Goal: Task Accomplishment & Management: Manage account settings

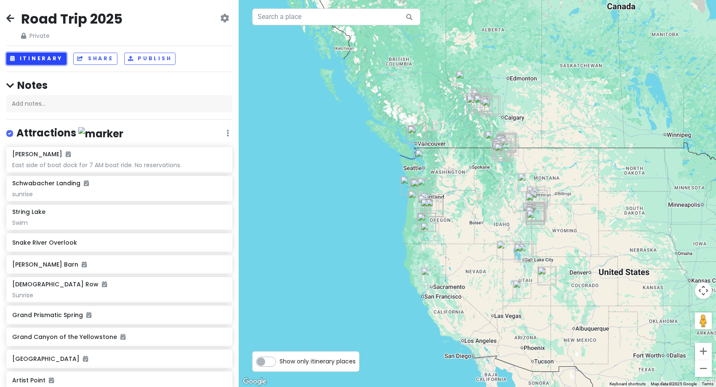
click at [32, 62] on button "Itinerary" at bounding box center [36, 59] width 60 height 12
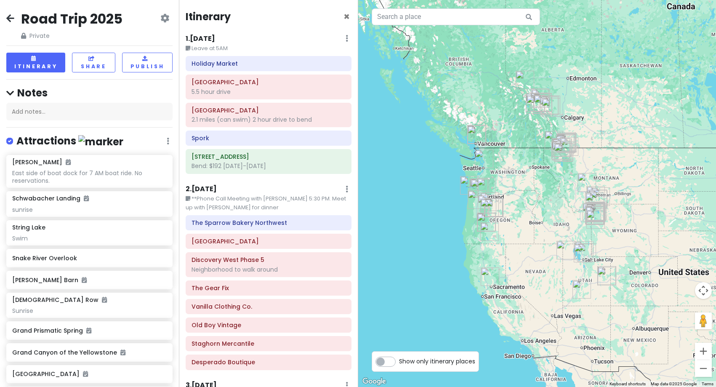
click at [10, 17] on icon at bounding box center [10, 18] width 8 height 7
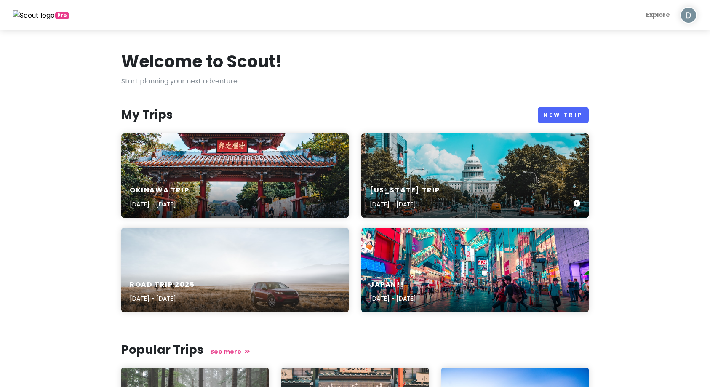
click at [457, 176] on div "[US_STATE] Trip [DATE] - [DATE]" at bounding box center [474, 175] width 227 height 84
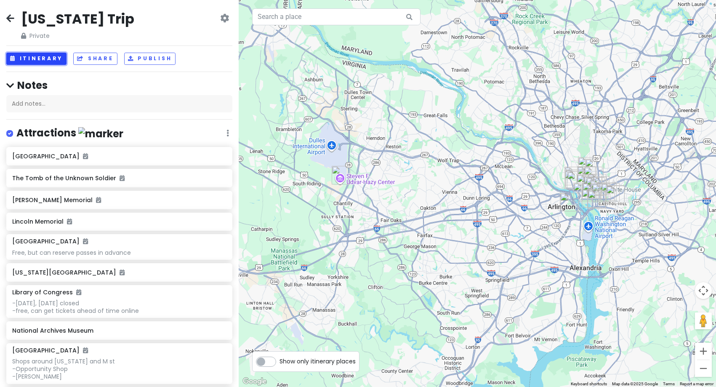
click at [38, 58] on button "Itinerary" at bounding box center [36, 59] width 60 height 12
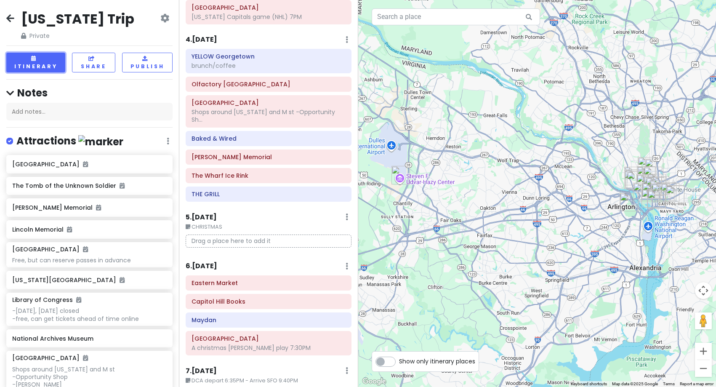
scroll to position [461, 0]
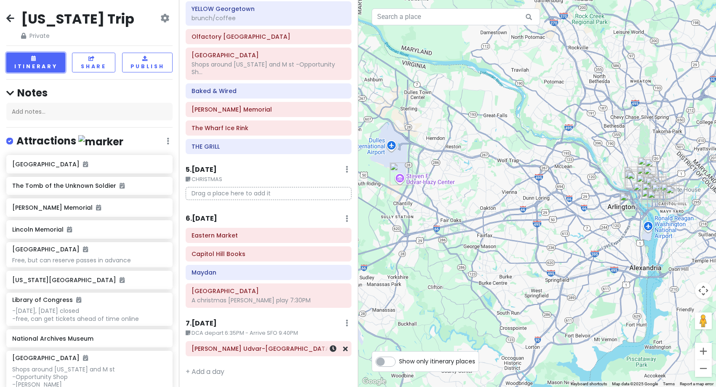
click at [290, 355] on div "[PERSON_NAME] Udvar-[GEOGRAPHIC_DATA]" at bounding box center [268, 349] width 165 height 14
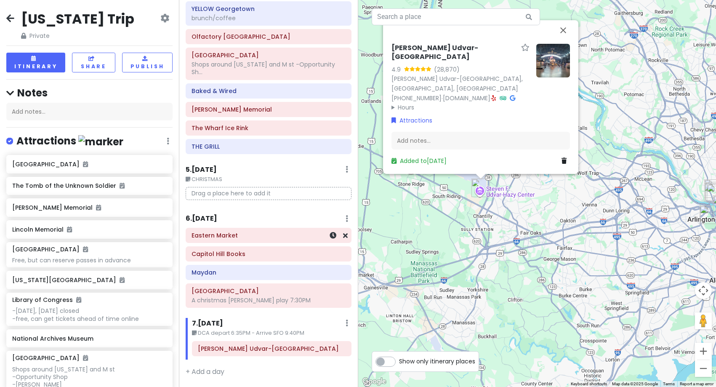
click at [224, 235] on h6 "Eastern Market" at bounding box center [269, 236] width 154 height 8
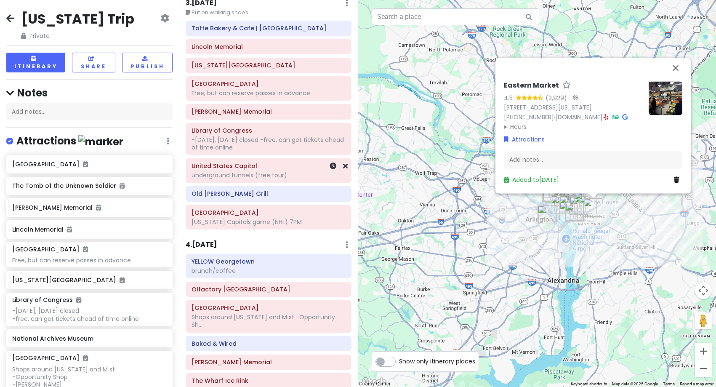
scroll to position [0, 0]
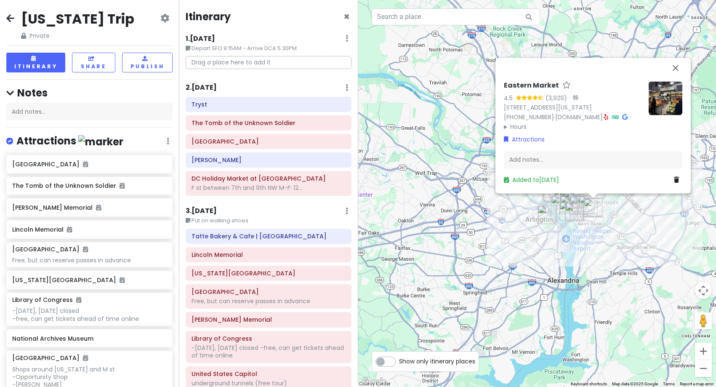
click at [210, 82] on div "Itinerary × 1 . [DATE] Edit Day Notes Delete Day Depart SFO 9:15AM - Arrive DCA…" at bounding box center [268, 193] width 179 height 387
click at [211, 86] on h6 "2 . [DATE]" at bounding box center [201, 87] width 31 height 9
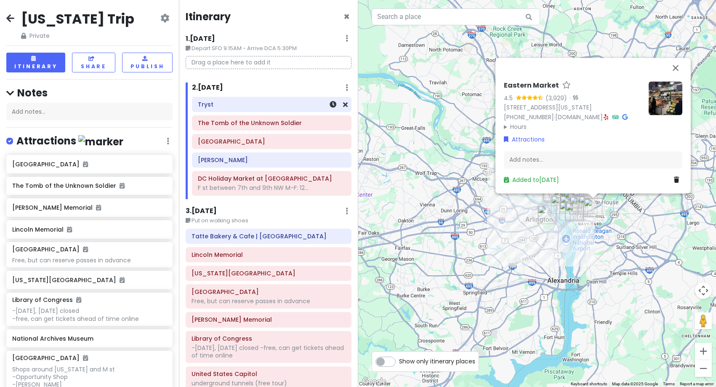
click at [218, 111] on div "Tryst" at bounding box center [271, 104] width 158 height 14
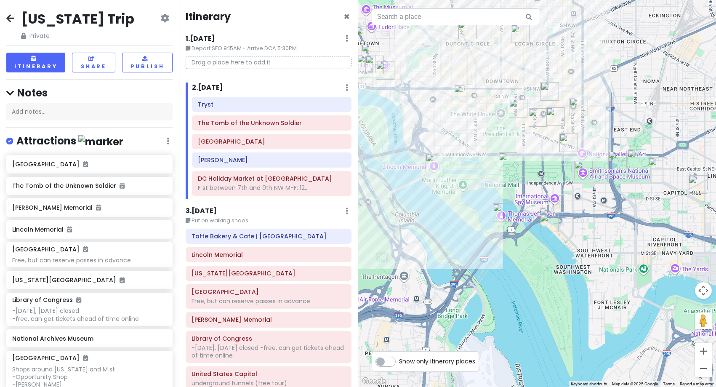
drag, startPoint x: 687, startPoint y: 181, endPoint x: 555, endPoint y: 186, distance: 131.9
click at [555, 186] on div "Tryst 4.4 (2,203) · [STREET_ADDRESS][US_STATE] [PHONE_NUMBER] · [DOMAIN_NAME] ·…" at bounding box center [537, 193] width 358 height 387
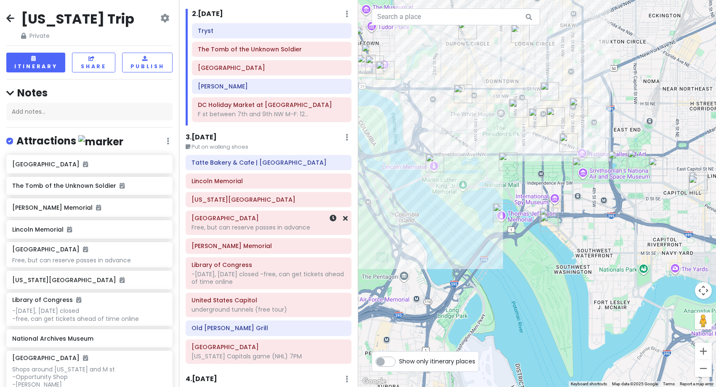
scroll to position [84, 0]
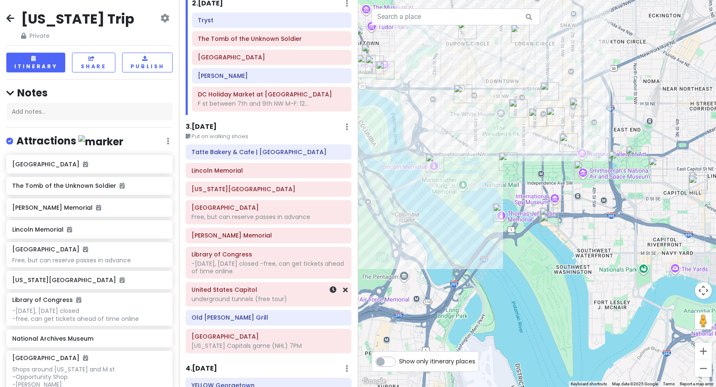
click at [264, 305] on div "United States Capitol underground tunnels (free tour)" at bounding box center [268, 295] width 165 height 24
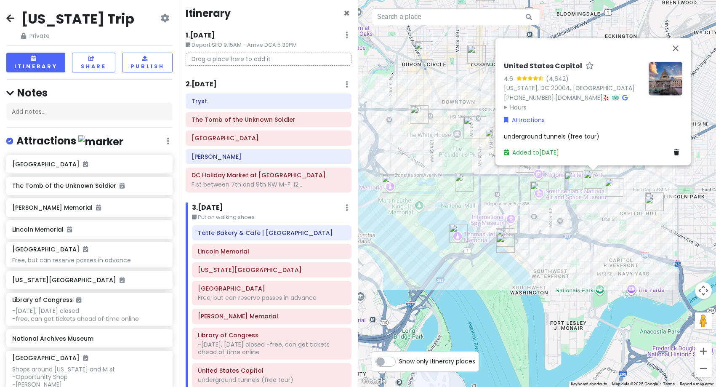
scroll to position [0, 0]
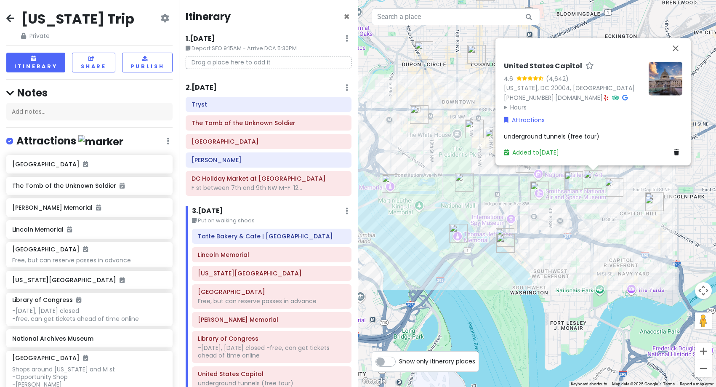
click at [199, 85] on h6 "2 . [DATE]" at bounding box center [201, 87] width 31 height 9
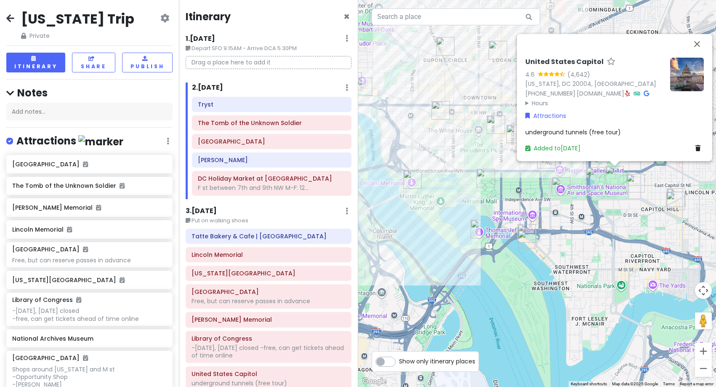
drag, startPoint x: 476, startPoint y: 197, endPoint x: 540, endPoint y: 191, distance: 64.3
click at [540, 191] on div "United States Capitol 4.6 (4,642) [US_STATE], [GEOGRAPHIC_DATA] 20004, [GEOGRAP…" at bounding box center [537, 193] width 358 height 387
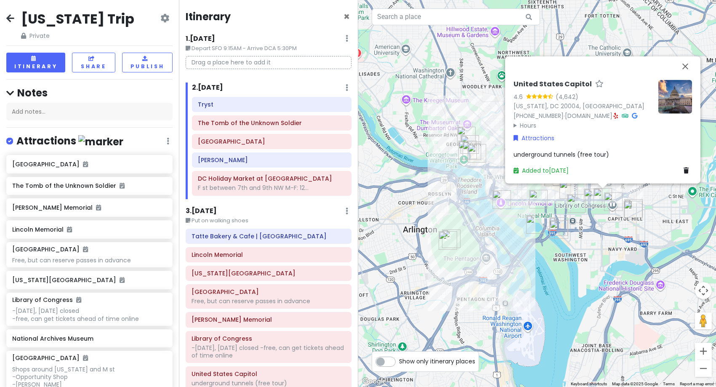
click at [201, 209] on h6 "3 . [DATE]" at bounding box center [201, 211] width 31 height 9
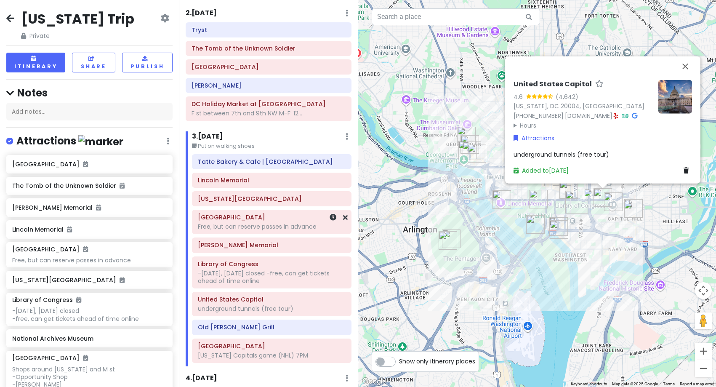
scroll to position [84, 0]
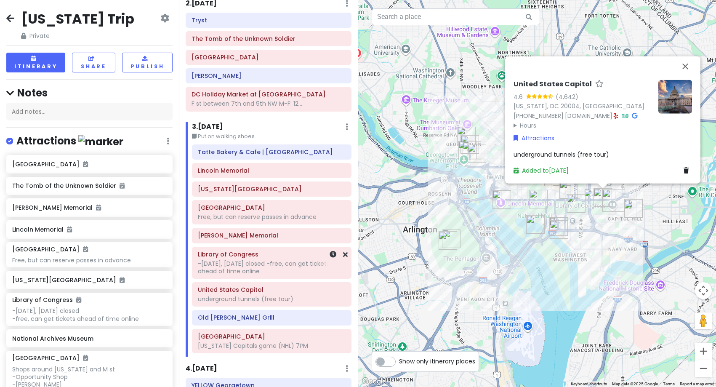
click at [267, 269] on div "-[DATE], [DATE] closed -free, can get tickets ahead of time online" at bounding box center [272, 267] width 148 height 15
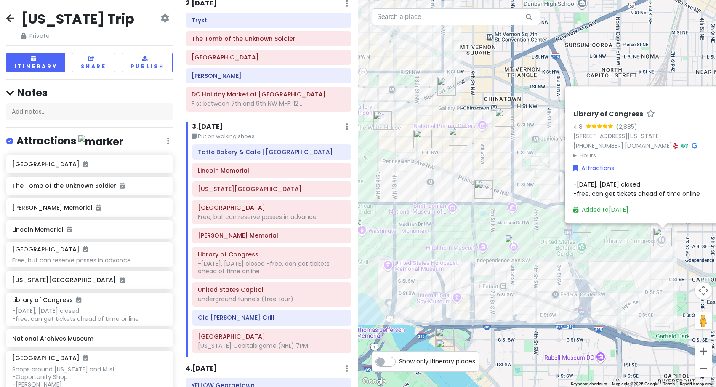
drag, startPoint x: 576, startPoint y: 178, endPoint x: 628, endPoint y: 266, distance: 101.9
click at [628, 266] on div "Library of Congress 4.8 (2,885) [STREET_ADDRESS][US_STATE] [PHONE_NUMBER] · [DO…" at bounding box center [537, 193] width 358 height 387
click at [261, 301] on div "underground tunnels (free tour)" at bounding box center [272, 299] width 148 height 8
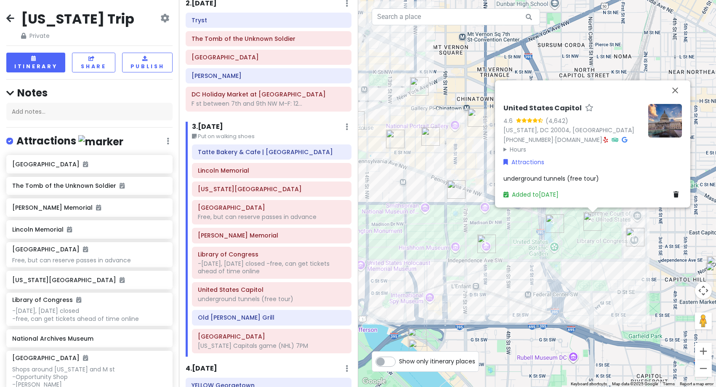
click at [664, 119] on img at bounding box center [665, 121] width 34 height 34
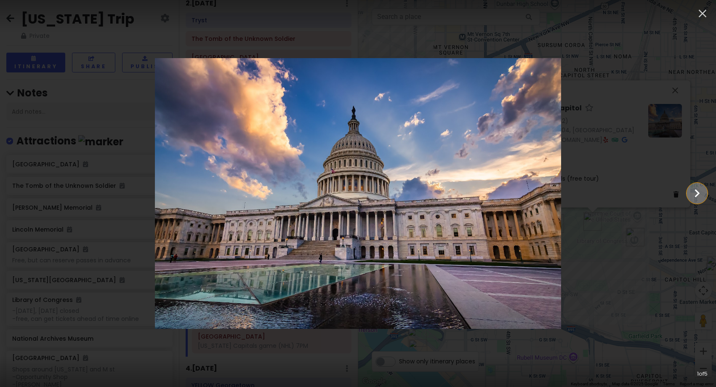
click at [701, 190] on icon "Show slide 2 of 5" at bounding box center [697, 193] width 16 height 20
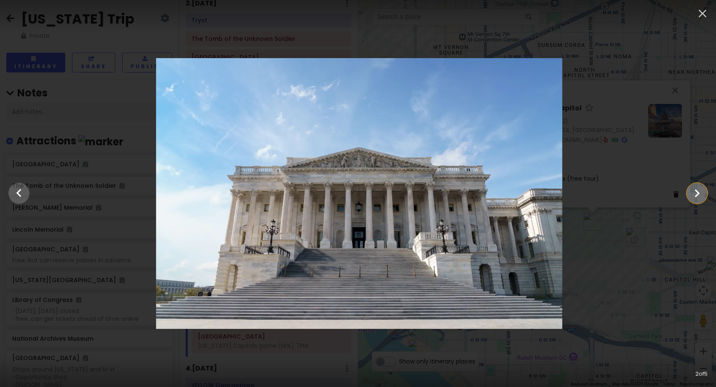
click at [701, 190] on icon "Show slide 3 of 5" at bounding box center [697, 193] width 16 height 20
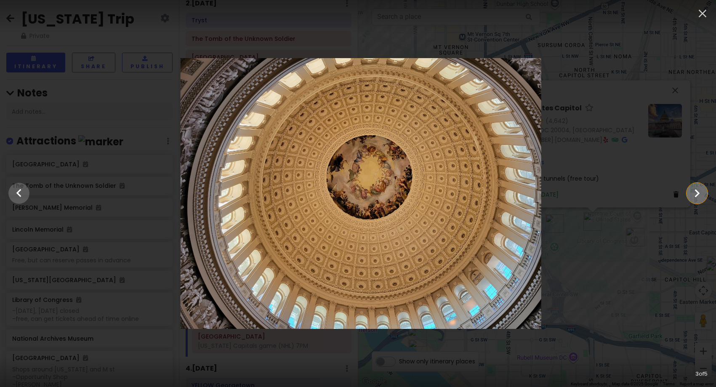
click at [701, 190] on icon "Show slide 4 of 5" at bounding box center [697, 193] width 16 height 20
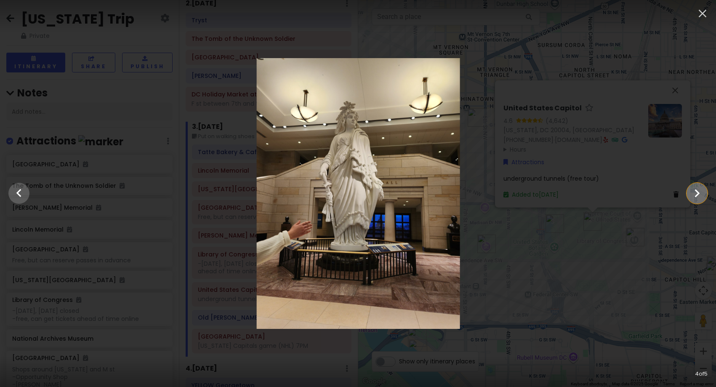
click at [701, 190] on icon "Show slide 5 of 5" at bounding box center [697, 193] width 16 height 20
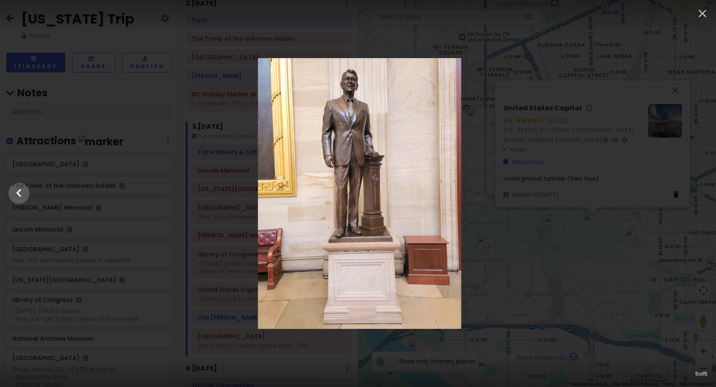
click at [701, 190] on div at bounding box center [360, 193] width 716 height 271
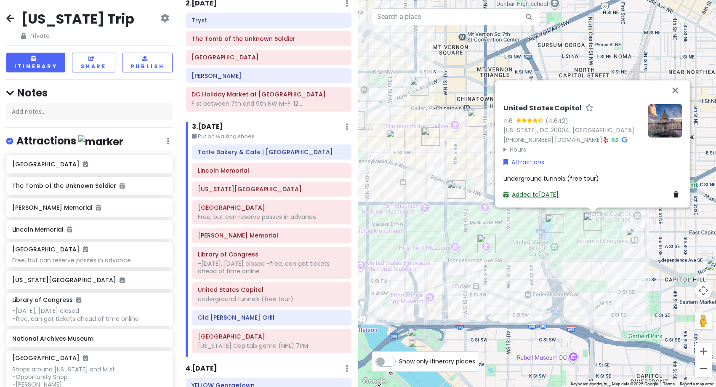
click at [534, 194] on link "Added to [DATE]" at bounding box center [531, 194] width 55 height 8
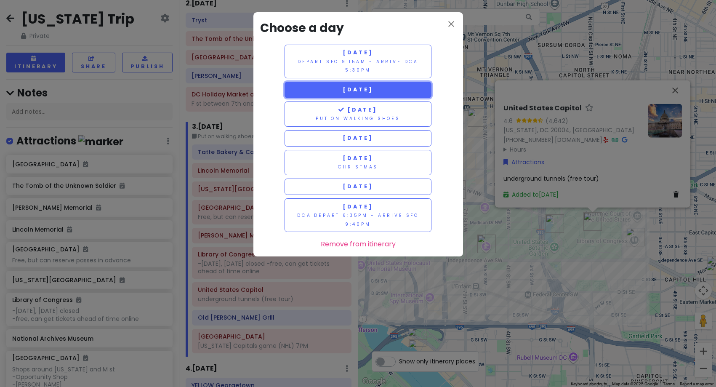
click at [355, 92] on span "[DATE]" at bounding box center [358, 89] width 30 height 7
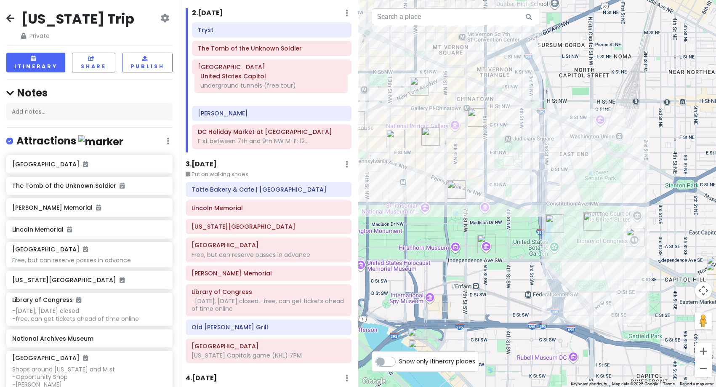
scroll to position [68, 0]
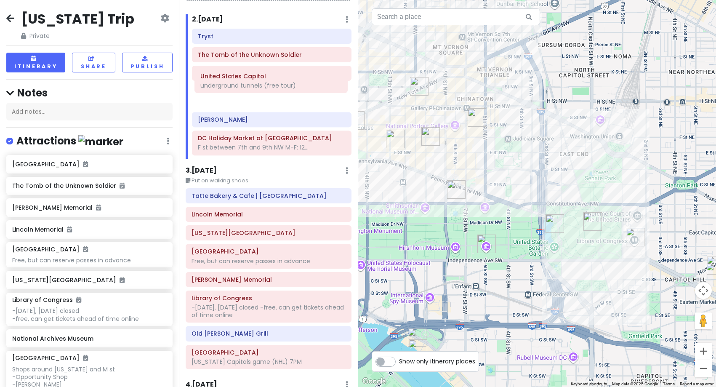
drag, startPoint x: 260, startPoint y: 133, endPoint x: 262, endPoint y: 87, distance: 46.4
click at [262, 87] on div "Tryst The Tomb of the Unknown [GEOGRAPHIC_DATA] [PERSON_NAME][GEOGRAPHIC_DATA] …" at bounding box center [272, 94] width 172 height 130
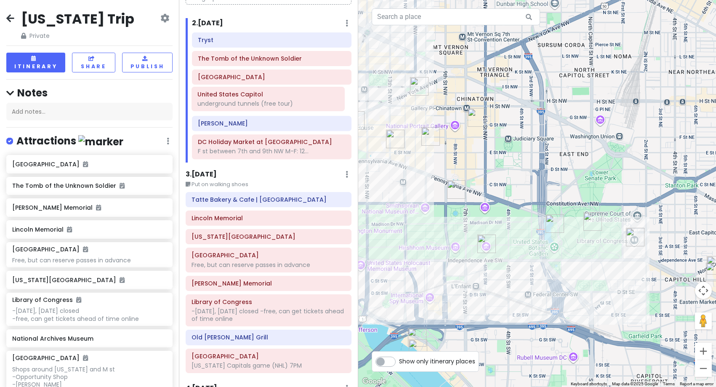
scroll to position [64, 0]
drag, startPoint x: 258, startPoint y: 82, endPoint x: 258, endPoint y: 108, distance: 25.7
click at [258, 108] on div "Tryst The Tomb of the Unknown Soldier United States Capitol underground tunnels…" at bounding box center [272, 97] width 172 height 130
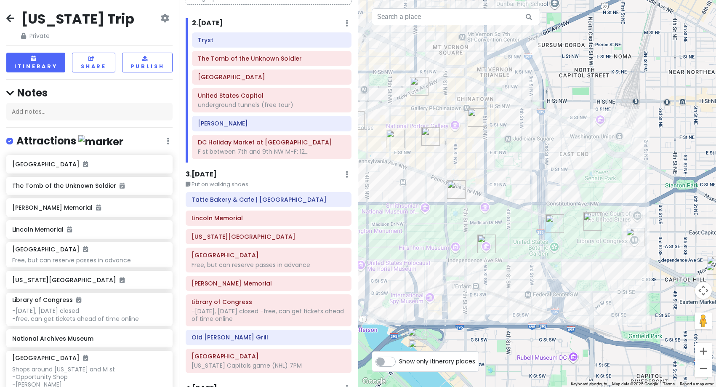
click at [206, 22] on h6 "2 . [DATE]" at bounding box center [207, 23] width 31 height 9
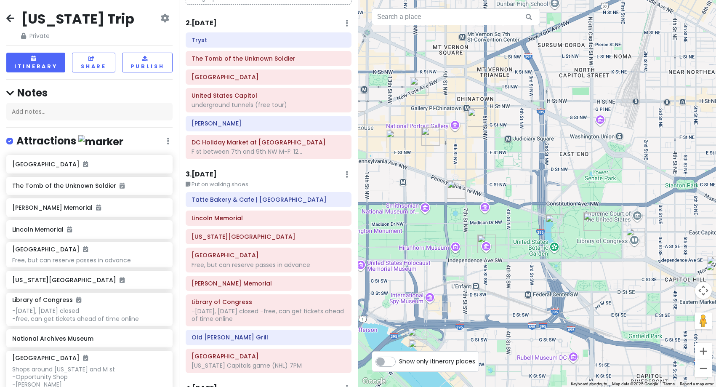
click at [211, 24] on h6 "2 . [DATE]" at bounding box center [201, 23] width 31 height 9
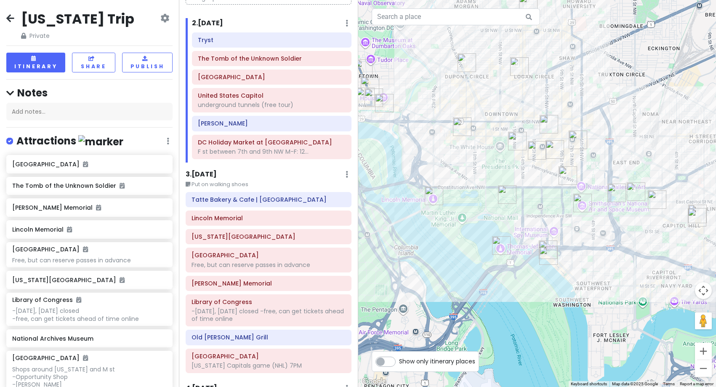
drag, startPoint x: 415, startPoint y: 219, endPoint x: 523, endPoint y: 187, distance: 112.9
click at [523, 187] on div at bounding box center [537, 193] width 358 height 387
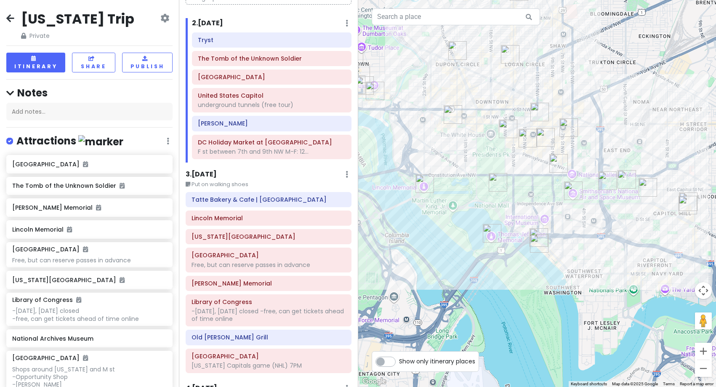
click at [209, 171] on h6 "3 . [DATE]" at bounding box center [201, 174] width 31 height 9
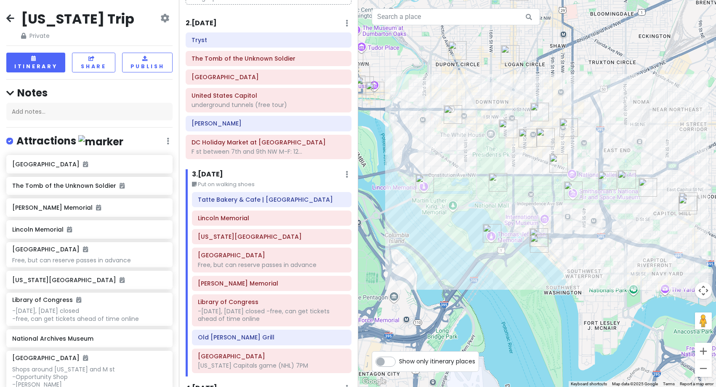
click at [556, 165] on img "National Archives Museum" at bounding box center [559, 163] width 19 height 19
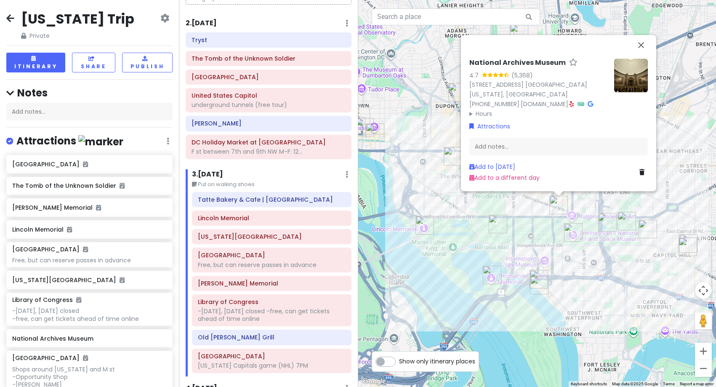
click at [204, 26] on h6 "2 . [DATE]" at bounding box center [201, 23] width 31 height 9
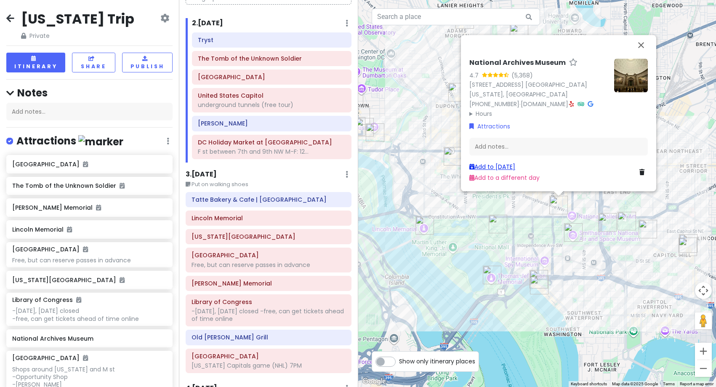
click at [489, 165] on link "Add to [DATE]" at bounding box center [493, 167] width 46 height 8
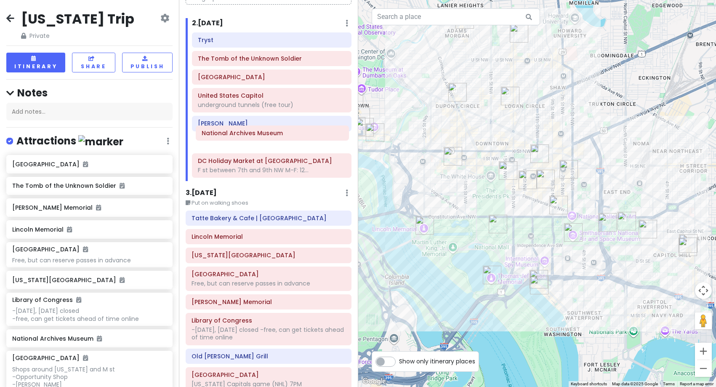
drag, startPoint x: 235, startPoint y: 171, endPoint x: 239, endPoint y: 126, distance: 45.2
click at [239, 128] on div "Tryst The Tomb of the Unknown [GEOGRAPHIC_DATA] [GEOGRAPHIC_DATA] underground t…" at bounding box center [272, 106] width 172 height 149
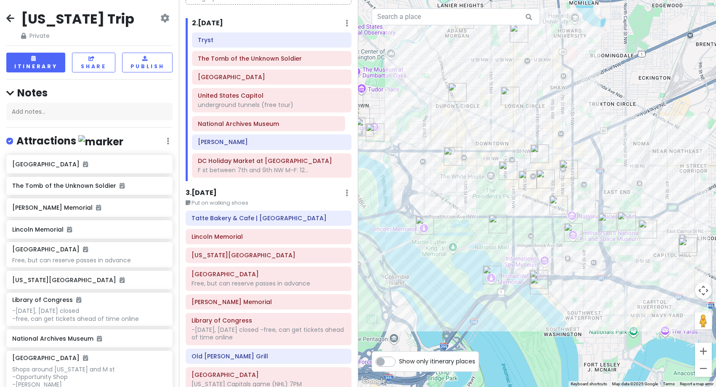
click at [239, 124] on div "Tryst The Tomb of the Unknown [GEOGRAPHIC_DATA] [GEOGRAPHIC_DATA] underground t…" at bounding box center [272, 106] width 172 height 149
click at [554, 206] on img "National Archives Museum" at bounding box center [559, 205] width 19 height 19
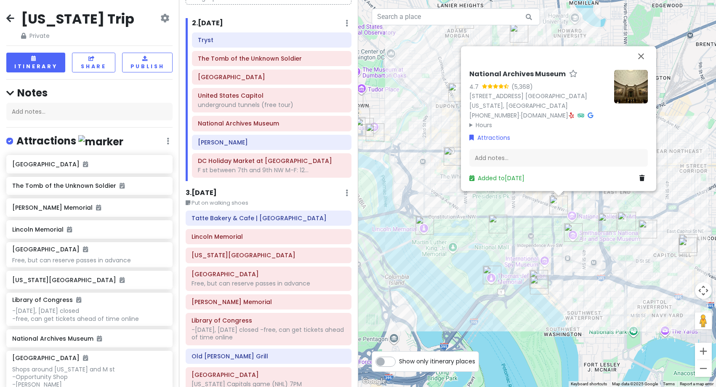
click at [526, 228] on div "National Archives Museum 4.7 (5,368) [STREET_ADDRESS] [GEOGRAPHIC_DATA][US_STAT…" at bounding box center [537, 193] width 358 height 387
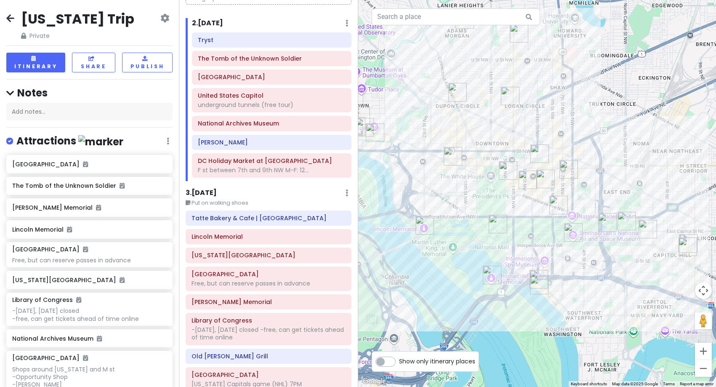
click at [212, 195] on h6 "3 . [DATE]" at bounding box center [201, 193] width 31 height 9
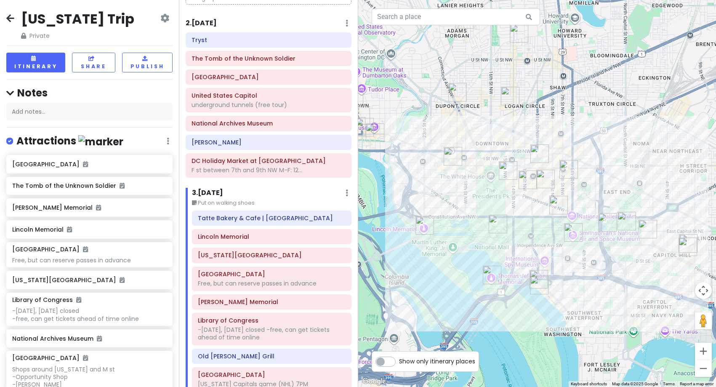
click at [544, 180] on img "Ford's Theatre" at bounding box center [545, 179] width 19 height 19
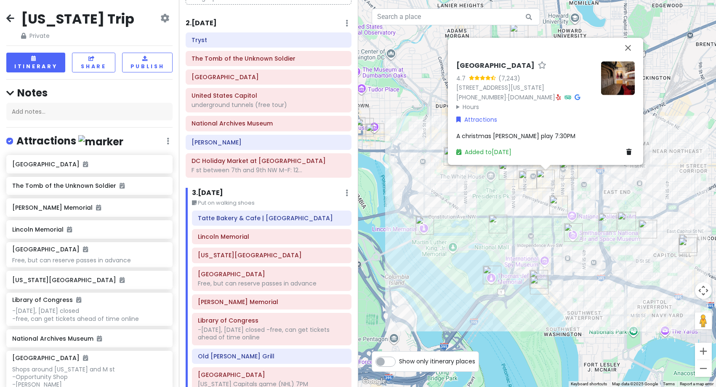
click at [526, 183] on img "Warner Theatre" at bounding box center [528, 180] width 19 height 19
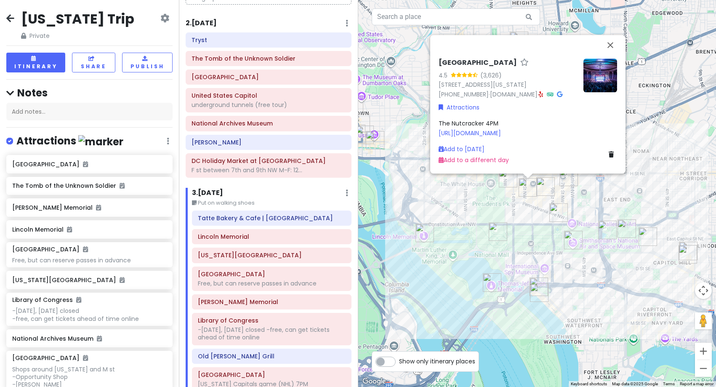
click at [523, 225] on div "Warner Theatre 4.5 (3,626) [STREET_ADDRESS][US_STATE] [PHONE_NUMBER] · [DOMAIN_…" at bounding box center [537, 193] width 358 height 387
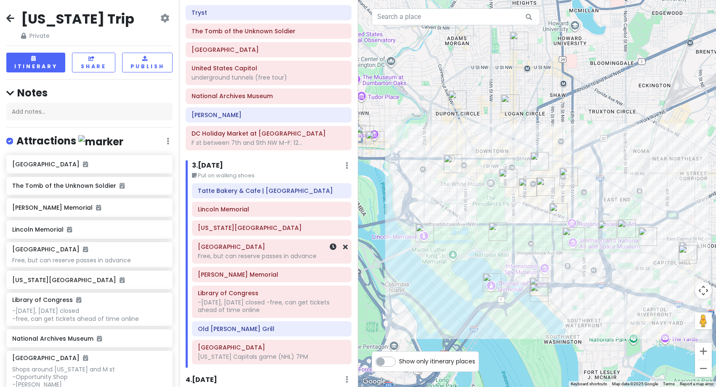
scroll to position [107, 0]
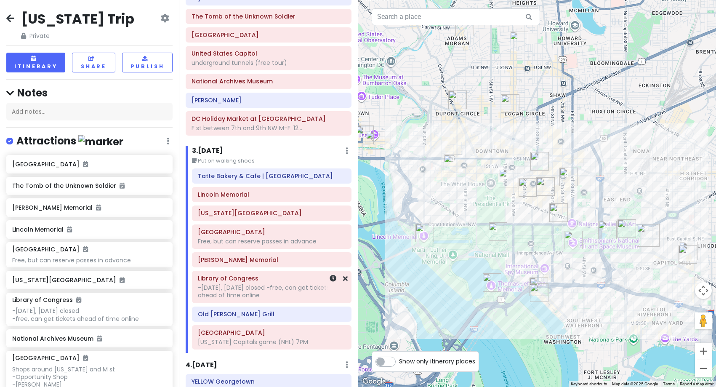
click at [273, 298] on div "-[DATE], [DATE] closed -free, can get tickets ahead of time online" at bounding box center [272, 291] width 148 height 15
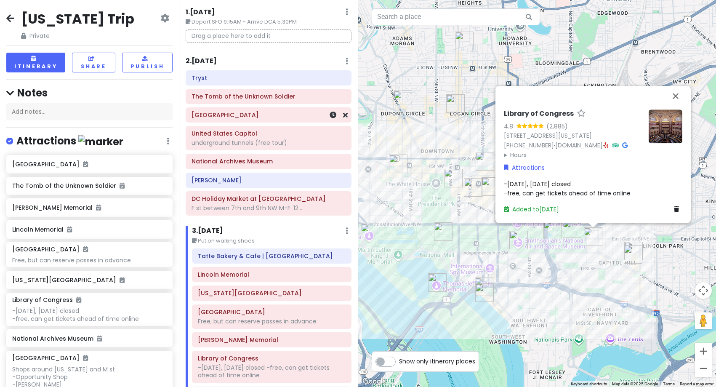
scroll to position [0, 0]
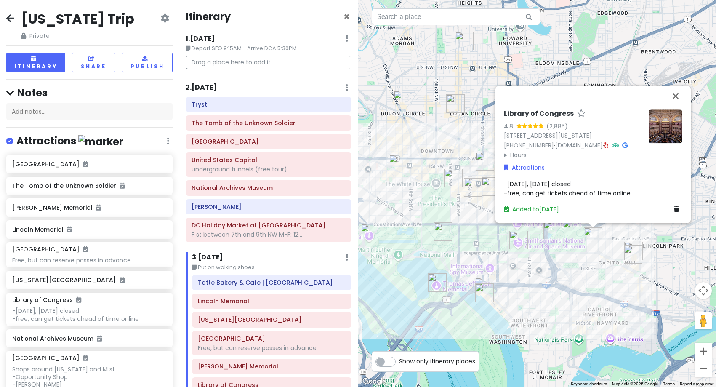
click at [208, 85] on h6 "2 . [DATE]" at bounding box center [201, 87] width 31 height 9
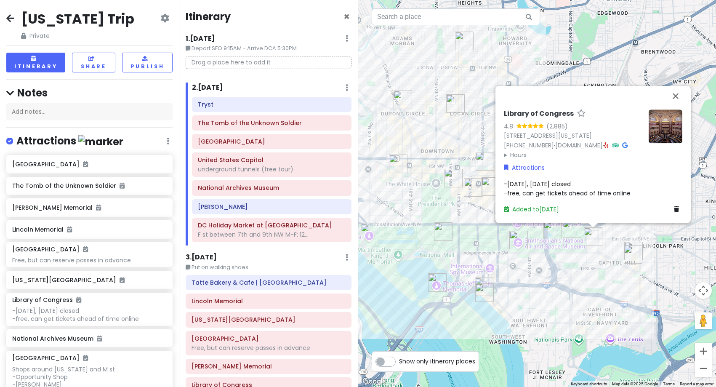
click at [429, 140] on div "Library of Congress 4.8 (2,885) [STREET_ADDRESS][US_STATE] [PHONE_NUMBER] · [DO…" at bounding box center [537, 193] width 358 height 387
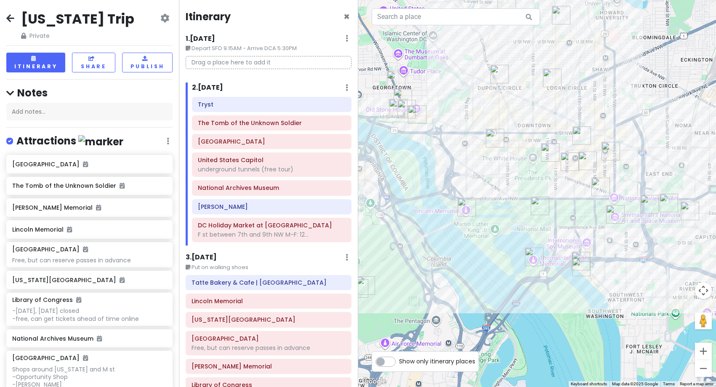
drag, startPoint x: 450, startPoint y: 237, endPoint x: 548, endPoint y: 211, distance: 101.3
click at [548, 211] on img "Washington Monument" at bounding box center [540, 206] width 19 height 19
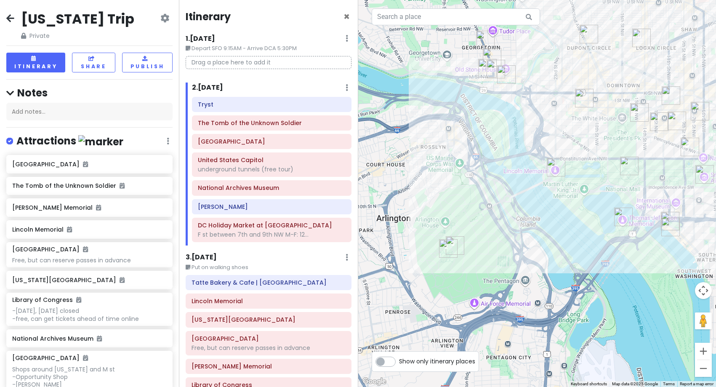
drag, startPoint x: 433, startPoint y: 288, endPoint x: 523, endPoint y: 248, distance: 98.6
click at [523, 248] on div at bounding box center [537, 193] width 358 height 387
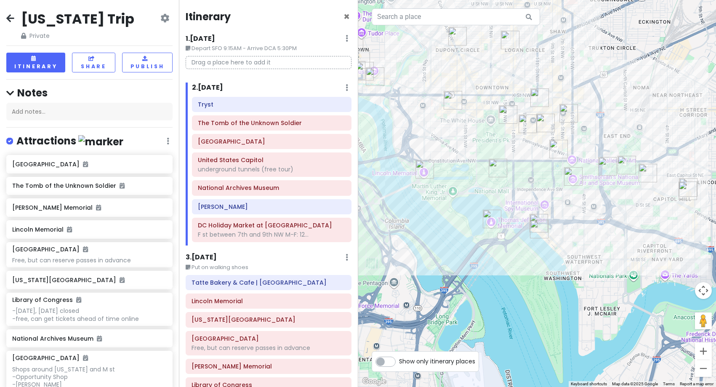
drag, startPoint x: 539, startPoint y: 256, endPoint x: 391, endPoint y: 259, distance: 148.7
click at [391, 259] on div at bounding box center [537, 193] width 358 height 387
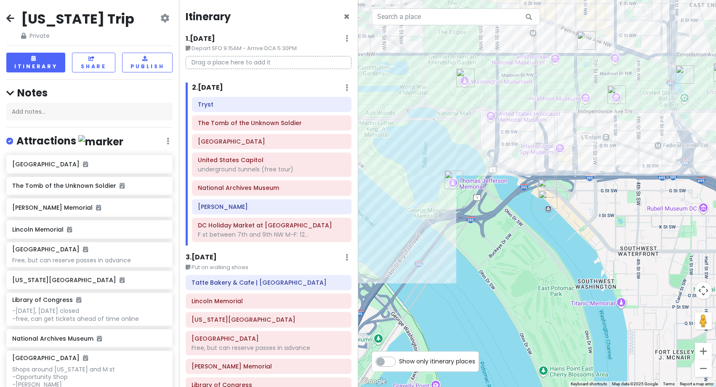
drag, startPoint x: 502, startPoint y: 250, endPoint x: 586, endPoint y: 180, distance: 109.4
click at [586, 180] on div at bounding box center [537, 193] width 358 height 387
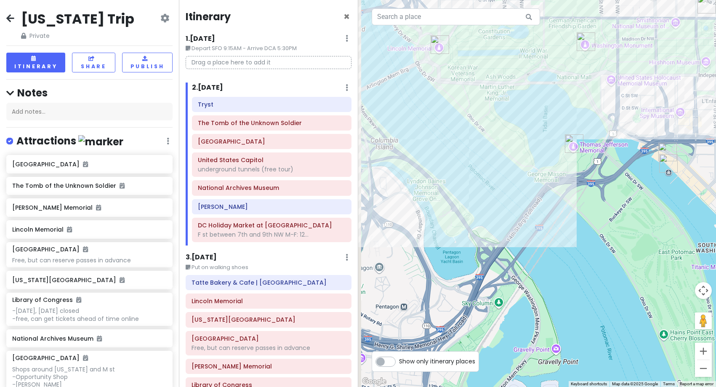
drag, startPoint x: 453, startPoint y: 185, endPoint x: 575, endPoint y: 150, distance: 127.1
click at [575, 150] on img "Thomas Jefferson Memorial" at bounding box center [574, 143] width 19 height 19
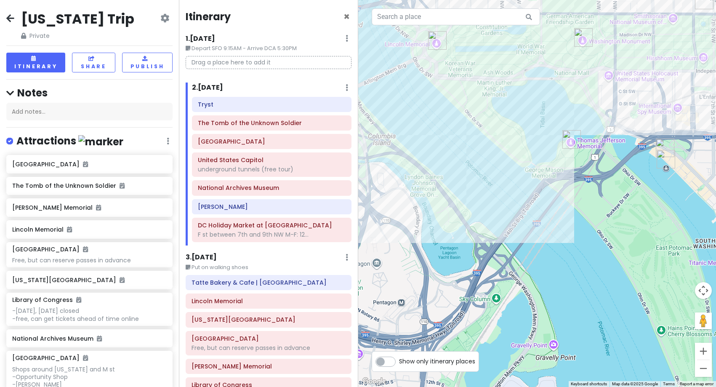
click at [572, 145] on img "Thomas Jefferson Memorial" at bounding box center [572, 139] width 19 height 19
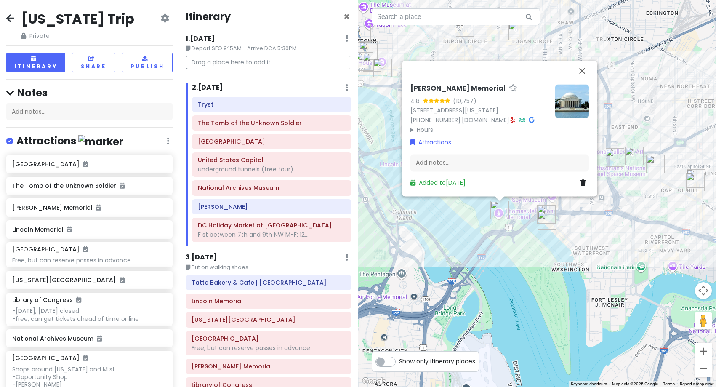
click at [431, 295] on div "[PERSON_NAME] Memorial 4.8 (10,757) [STREET_ADDRESS][US_STATE] [PHONE_NUMBER] ·…" at bounding box center [537, 193] width 358 height 387
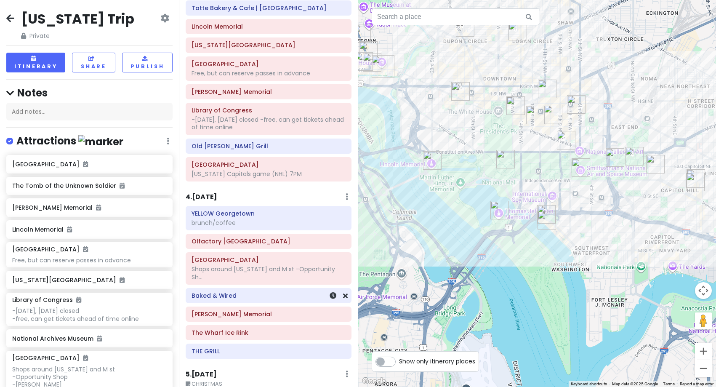
scroll to position [295, 0]
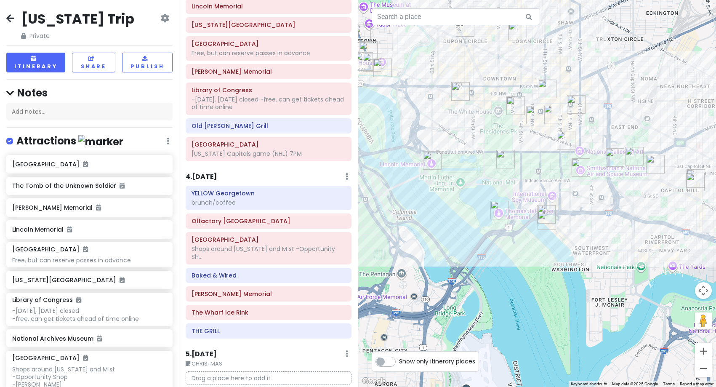
click at [208, 174] on h6 "4 . [DATE]" at bounding box center [202, 177] width 32 height 9
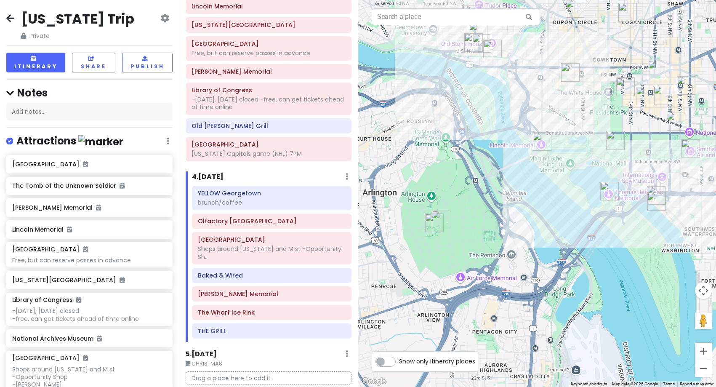
drag, startPoint x: 443, startPoint y: 223, endPoint x: 554, endPoint y: 204, distance: 112.4
click at [554, 204] on div at bounding box center [537, 193] width 358 height 387
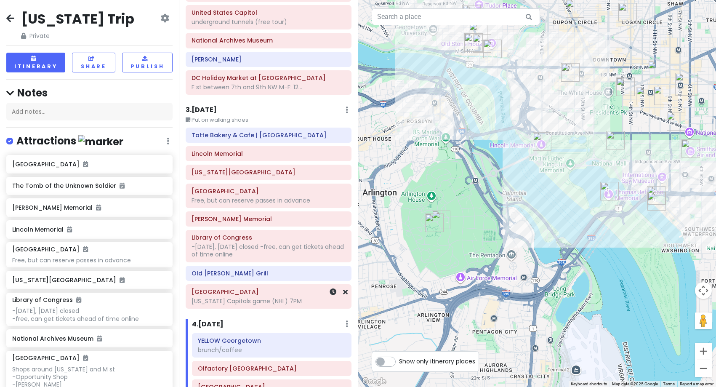
scroll to position [126, 0]
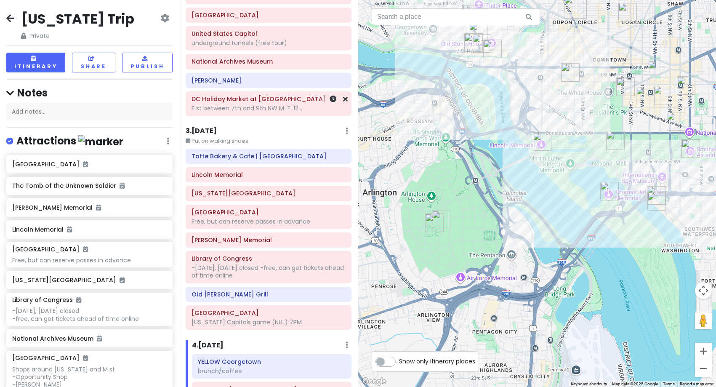
click at [235, 108] on div "F st between 7th and 9th NW M-F: 12..." at bounding box center [269, 108] width 154 height 8
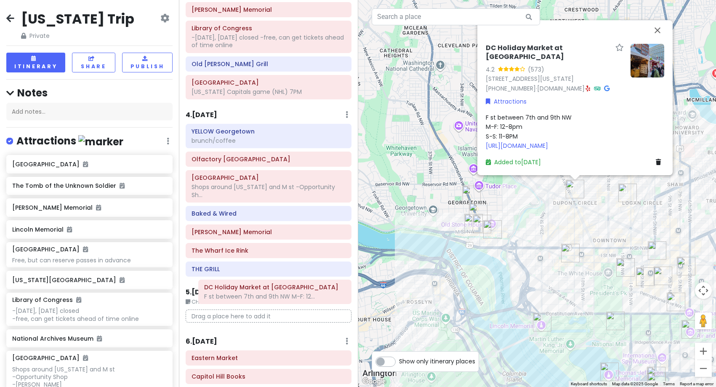
scroll to position [362, 0]
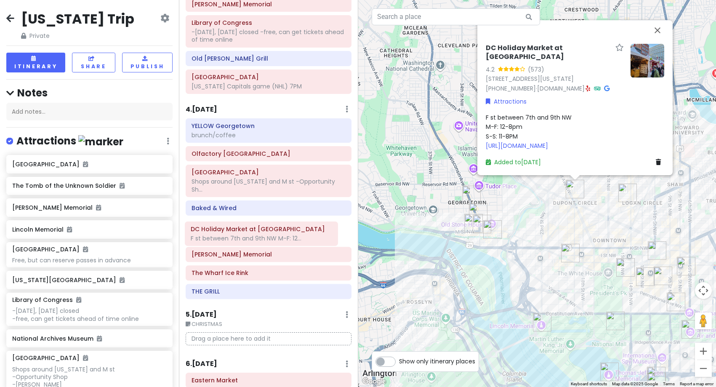
drag, startPoint x: 236, startPoint y: 110, endPoint x: 229, endPoint y: 240, distance: 130.3
click at [229, 240] on div "Itinerary × 1 . [DATE] Edit Day Notes Delete Day Depart SFO 9:15AM - Arrive DCA…" at bounding box center [268, 193] width 179 height 387
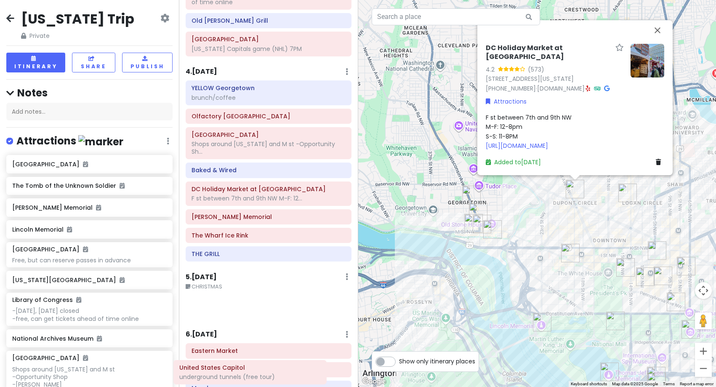
scroll to position [372, 0]
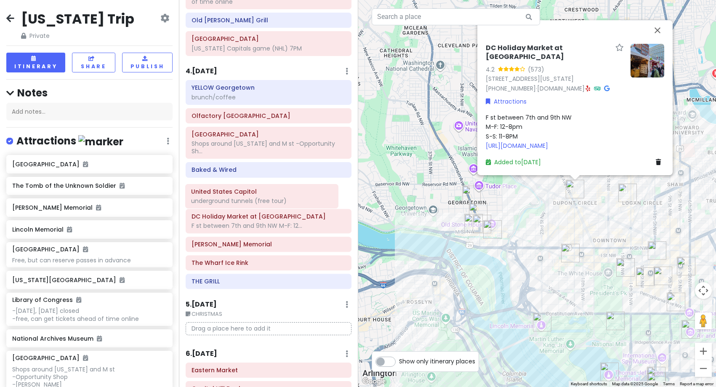
drag, startPoint x: 242, startPoint y: 157, endPoint x: 235, endPoint y: 200, distance: 43.9
click at [235, 200] on div "Itinerary × 1 . [DATE] Edit Day Notes Delete Day Depart SFO 9:15AM - Arrive DCA…" at bounding box center [268, 193] width 179 height 387
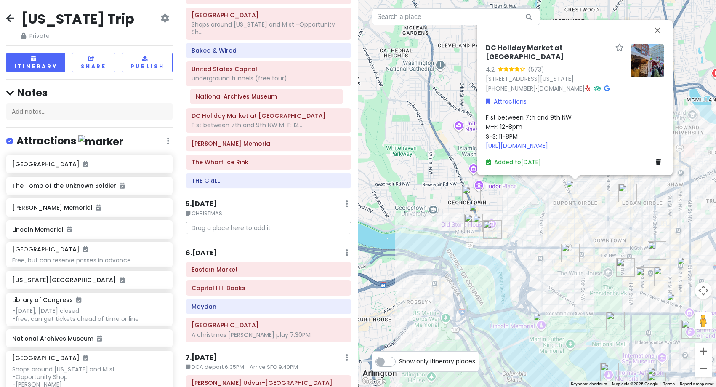
scroll to position [462, 0]
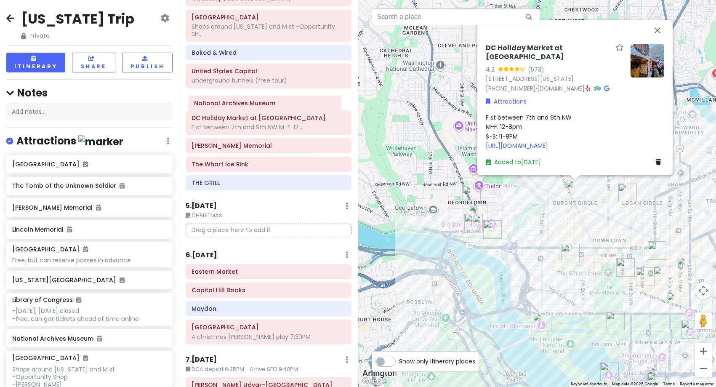
drag, startPoint x: 240, startPoint y: 141, endPoint x: 236, endPoint y: 106, distance: 35.6
click at [236, 106] on div "Itinerary × 1 . [DATE] Edit Day Notes Delete Day Depart SFO 9:15AM - Arrive DCA…" at bounding box center [268, 193] width 179 height 387
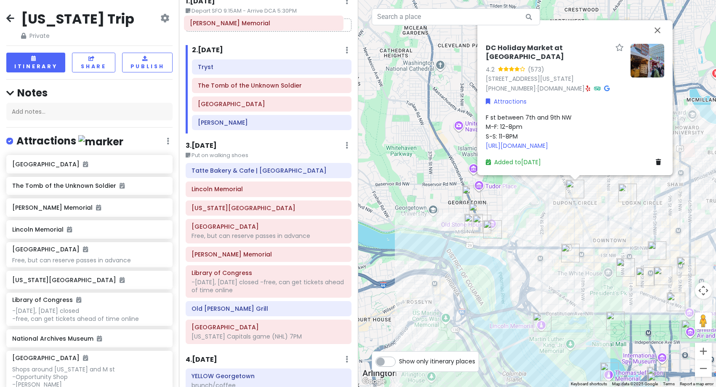
scroll to position [0, 0]
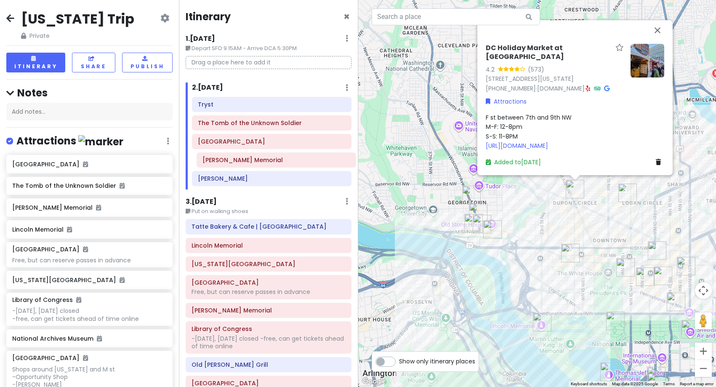
drag, startPoint x: 264, startPoint y: 296, endPoint x: 275, endPoint y: 165, distance: 131.4
click at [275, 165] on div "Itinerary × 1 . [DATE] Edit Day Notes Delete Day Depart SFO 9:15AM - Arrive DCA…" at bounding box center [268, 193] width 179 height 387
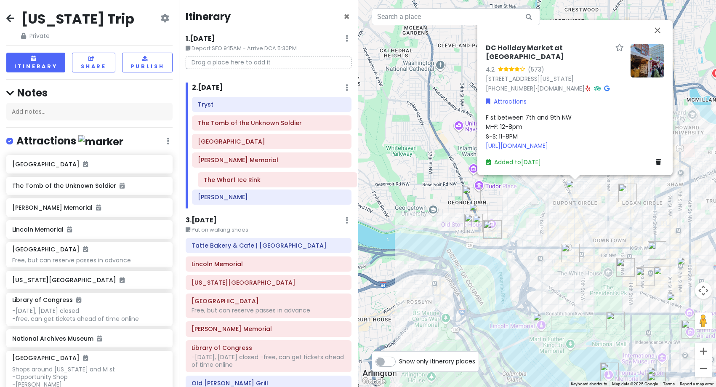
drag, startPoint x: 257, startPoint y: 275, endPoint x: 269, endPoint y: 184, distance: 91.4
click at [269, 184] on div "Itinerary × 1 . [DATE] Edit Day Notes Delete Day Depart SFO 9:15AM - Arrive DCA…" at bounding box center [268, 193] width 179 height 387
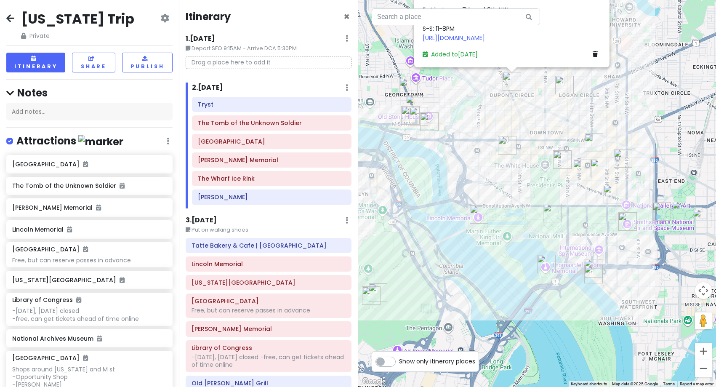
drag, startPoint x: 598, startPoint y: 296, endPoint x: 523, endPoint y: 173, distance: 144.9
click at [523, 173] on div "DC Holiday Market at [GEOGRAPHIC_DATA] 4.2 (573) [STREET_ADDRESS][US_STATE] [PH…" at bounding box center [537, 193] width 358 height 387
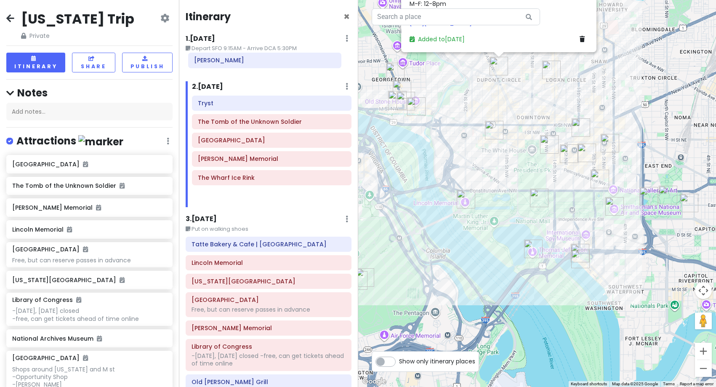
drag, startPoint x: 240, startPoint y: 203, endPoint x: 236, endPoint y: 66, distance: 136.9
click at [236, 66] on div "Itinerary × 1 . [DATE] Edit Day Notes Delete Day Depart SFO 9:15AM - Arrive DCA…" at bounding box center [268, 193] width 179 height 387
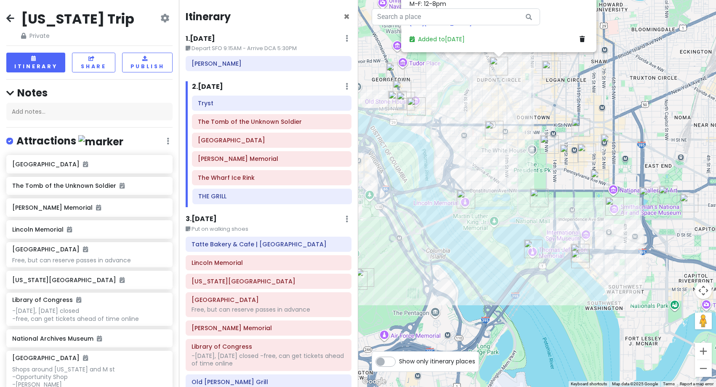
drag, startPoint x: 268, startPoint y: 358, endPoint x: 275, endPoint y: 201, distance: 157.2
click at [275, 201] on div "Itinerary × 1 . [DATE] Edit Day Notes Delete Day Depart SFO 9:15AM - Arrive DCA…" at bounding box center [268, 193] width 179 height 387
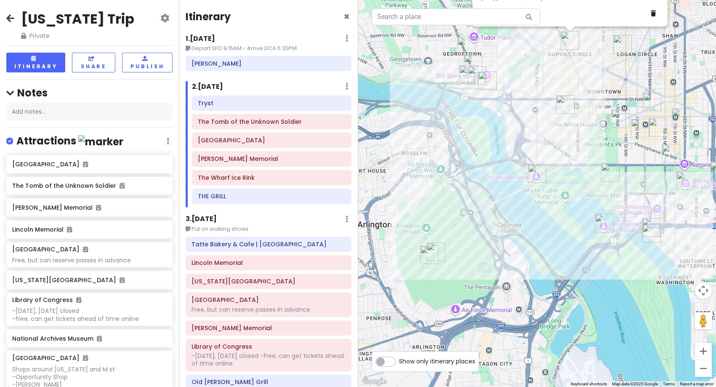
drag, startPoint x: 491, startPoint y: 210, endPoint x: 563, endPoint y: 184, distance: 76.5
click at [563, 184] on div "DC Holiday Market at [GEOGRAPHIC_DATA] 4.2 (573) [STREET_ADDRESS][US_STATE] [PH…" at bounding box center [537, 193] width 358 height 387
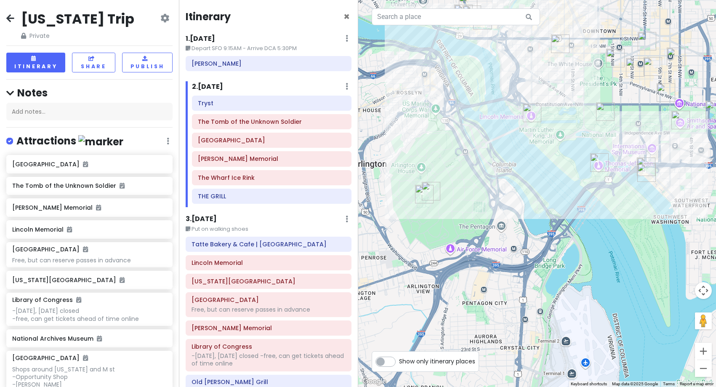
drag, startPoint x: 532, startPoint y: 304, endPoint x: 527, endPoint y: 237, distance: 67.1
click at [527, 237] on div "DC Holiday Market at [GEOGRAPHIC_DATA] 4.2 (573) [STREET_ADDRESS][US_STATE] [PH…" at bounding box center [537, 193] width 358 height 387
click at [207, 66] on h6 "[PERSON_NAME]" at bounding box center [269, 64] width 154 height 8
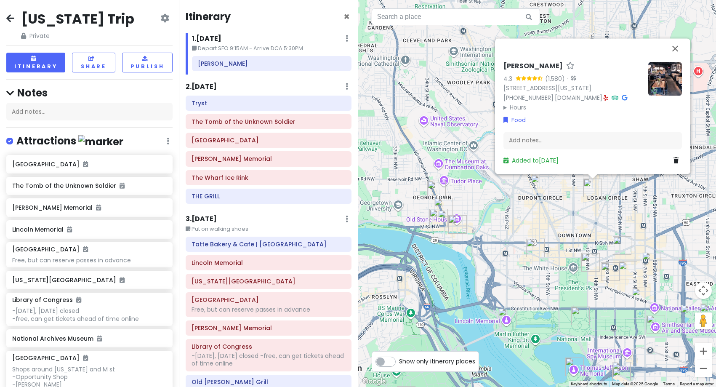
click at [205, 87] on h6 "2 . [DATE]" at bounding box center [201, 87] width 31 height 9
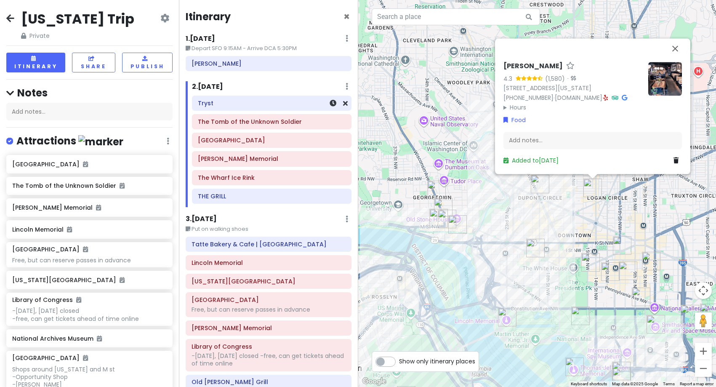
click at [288, 107] on h6 "Tryst" at bounding box center [272, 103] width 148 height 8
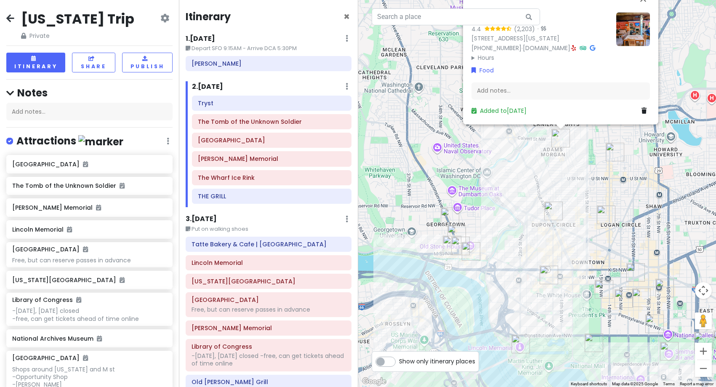
drag, startPoint x: 527, startPoint y: 237, endPoint x: 572, endPoint y: 80, distance: 163.9
click at [572, 82] on div "Tryst 4.4 (2,203) · [STREET_ADDRESS][US_STATE] [PHONE_NUMBER] · [DOMAIN_NAME] ·…" at bounding box center [537, 193] width 358 height 387
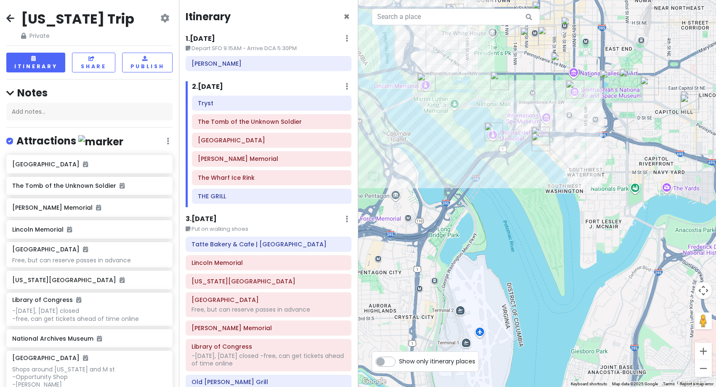
drag, startPoint x: 621, startPoint y: 179, endPoint x: 446, endPoint y: 178, distance: 174.8
click at [446, 178] on div "Tryst 4.4 (2,203) · [STREET_ADDRESS][US_STATE] [PHONE_NUMBER] · [DOMAIN_NAME] ·…" at bounding box center [537, 193] width 358 height 387
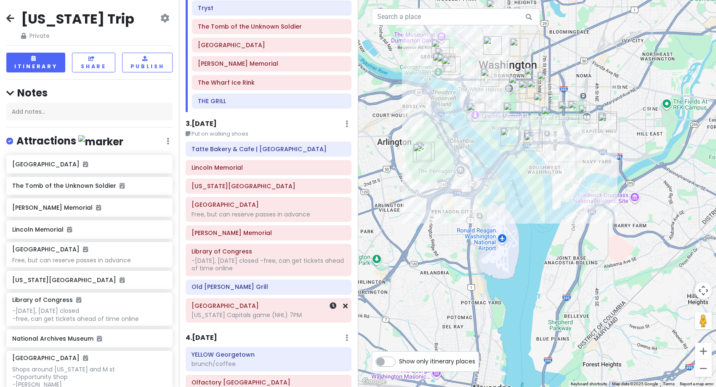
scroll to position [84, 0]
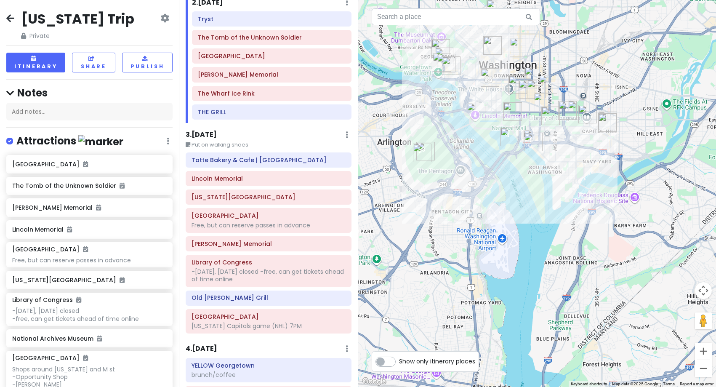
click at [215, 135] on h6 "3 . [DATE]" at bounding box center [201, 135] width 31 height 9
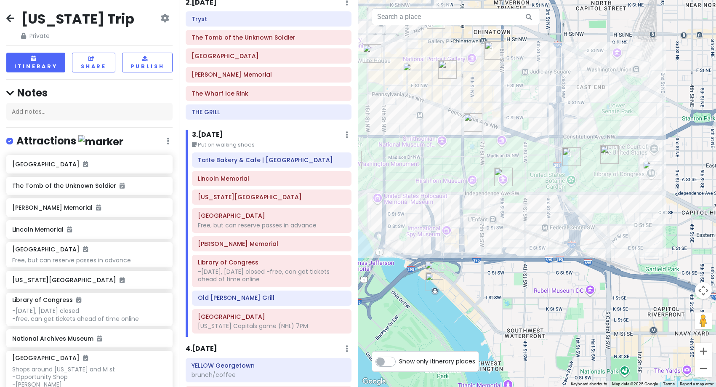
drag, startPoint x: 542, startPoint y: 166, endPoint x: 590, endPoint y: 205, distance: 61.3
click at [590, 205] on div "Tryst 4.4 (2,203) · [STREET_ADDRESS][US_STATE] [PHONE_NUMBER] · [DOMAIN_NAME] ·…" at bounding box center [537, 193] width 358 height 387
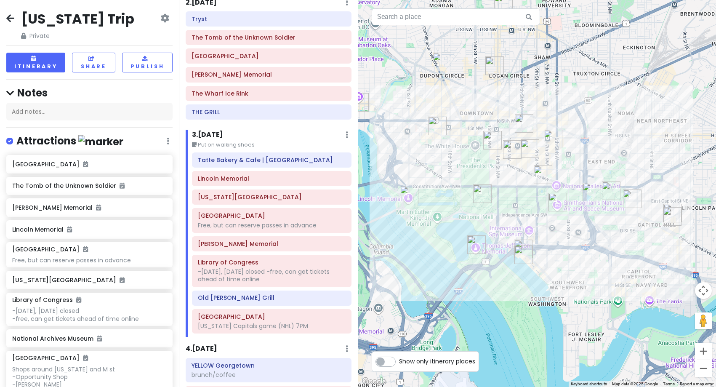
drag, startPoint x: 580, startPoint y: 226, endPoint x: 592, endPoint y: 241, distance: 19.5
click at [592, 241] on div "Tryst 4.4 (2,203) · [STREET_ADDRESS][US_STATE] [PHONE_NUMBER] · [DOMAIN_NAME] ·…" at bounding box center [537, 193] width 358 height 387
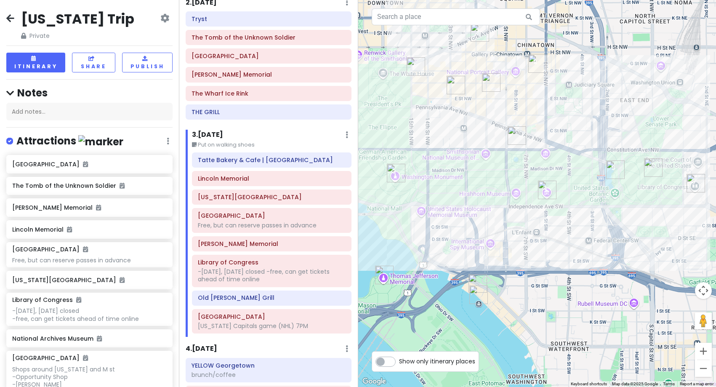
drag, startPoint x: 591, startPoint y: 242, endPoint x: 621, endPoint y: 266, distance: 38.6
click at [621, 266] on div "Tryst 4.4 (2,203) · [STREET_ADDRESS][US_STATE] [PHONE_NUMBER] · [DOMAIN_NAME] ·…" at bounding box center [537, 193] width 358 height 387
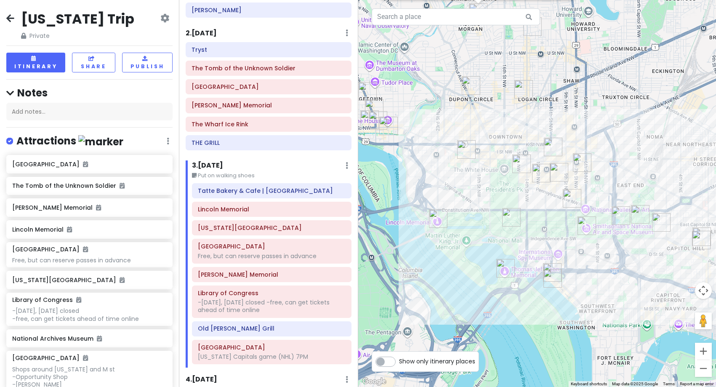
scroll to position [168, 0]
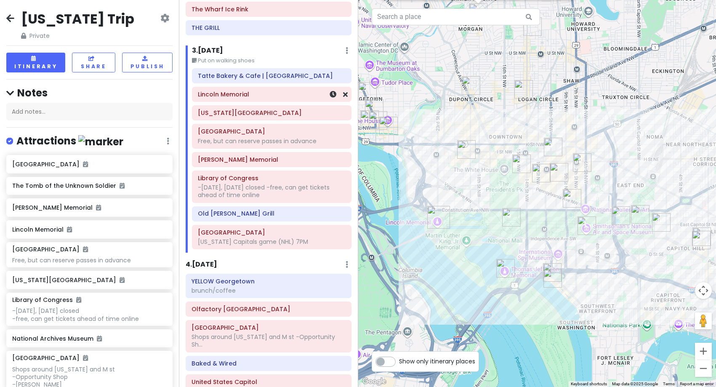
click at [227, 99] on div "Lincoln Memorial" at bounding box center [272, 94] width 148 height 12
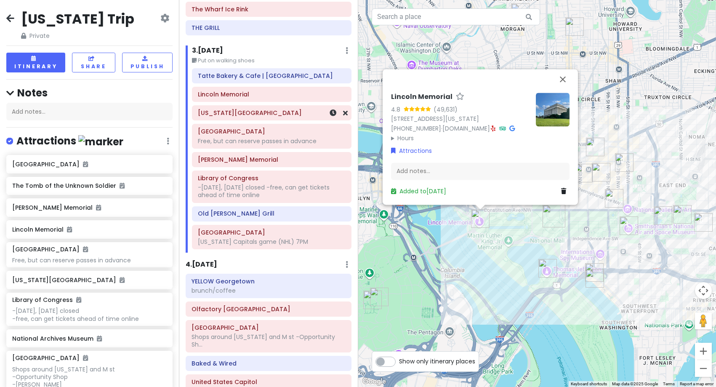
click at [231, 120] on div "[US_STATE][GEOGRAPHIC_DATA]" at bounding box center [271, 113] width 158 height 14
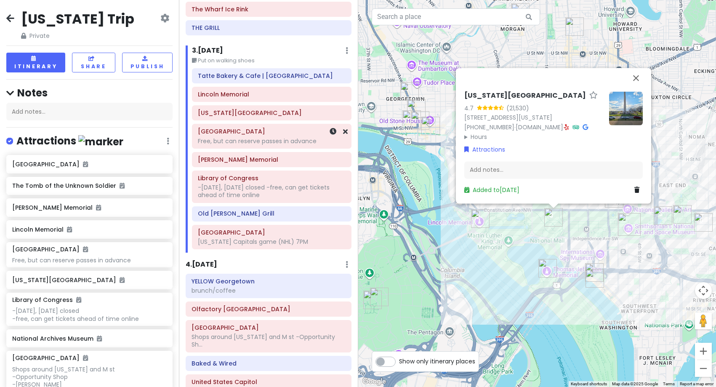
click at [229, 142] on div "Free, but can reserve passes in advance" at bounding box center [272, 141] width 148 height 8
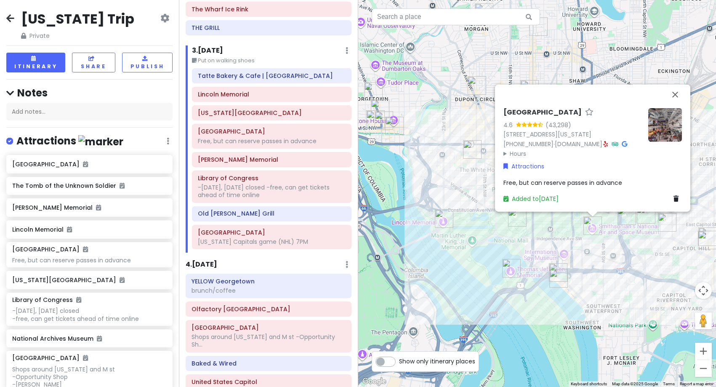
click at [599, 270] on div "[GEOGRAPHIC_DATA] 4.6 (43,298) [STREET_ADDRESS][US_STATE] [PHONE_NUMBER] · [DOM…" at bounding box center [537, 193] width 358 height 387
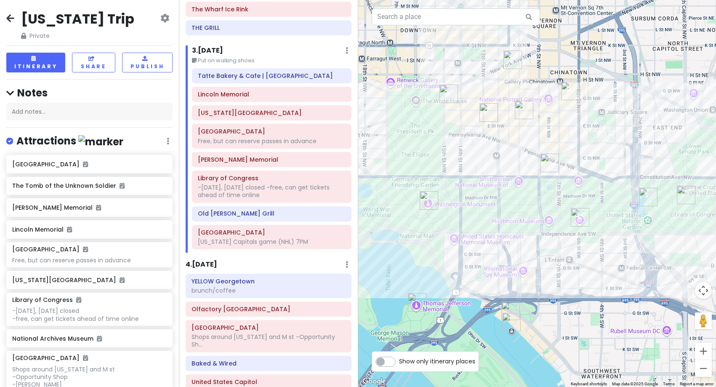
click at [570, 91] on img "Capital One Arena" at bounding box center [570, 91] width 19 height 19
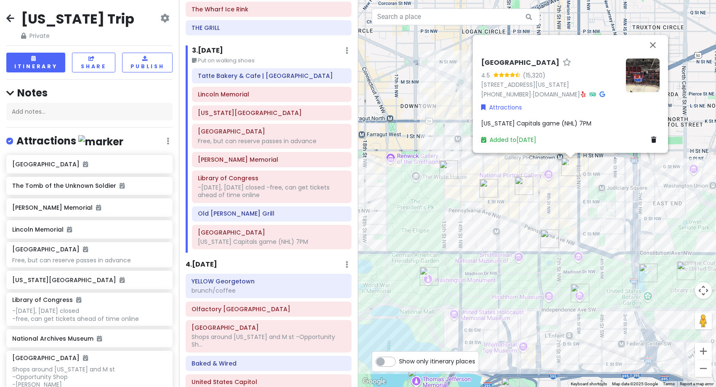
click at [444, 171] on img "Old Ebbitt Grill" at bounding box center [449, 169] width 19 height 19
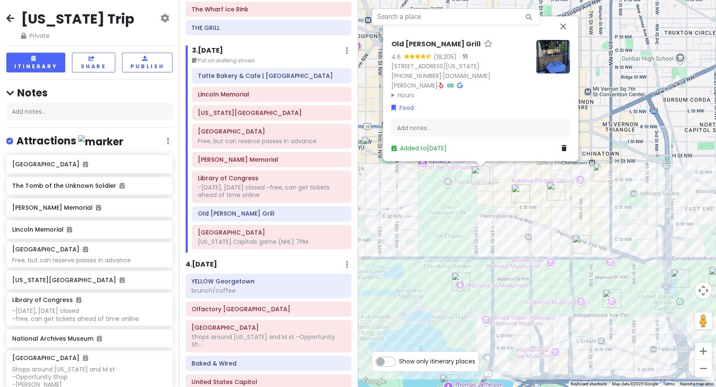
click at [601, 174] on img "Capital One Arena" at bounding box center [602, 172] width 19 height 19
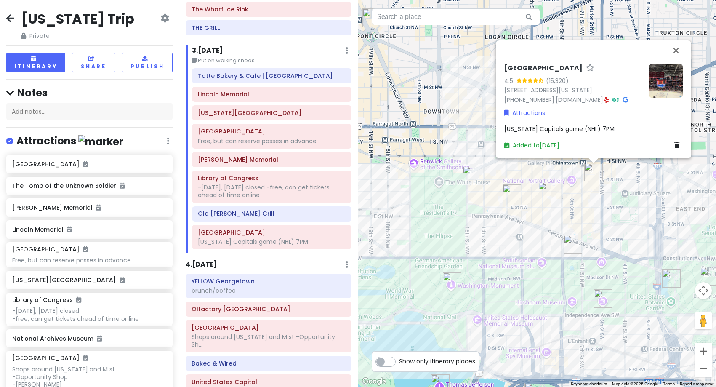
click at [471, 181] on img "Old Ebbitt Grill" at bounding box center [472, 175] width 19 height 19
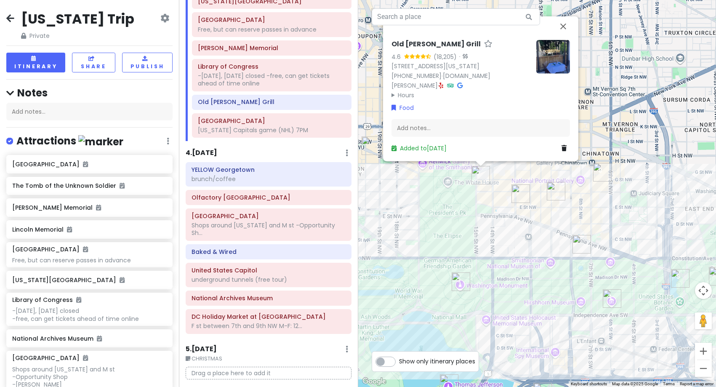
scroll to position [295, 0]
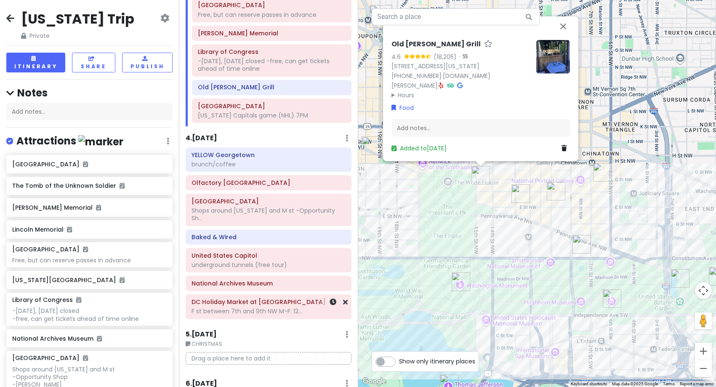
click at [272, 307] on div "DC Holiday Market at [GEOGRAPHIC_DATA] and 9th NW M-F: 12..." at bounding box center [269, 306] width 154 height 21
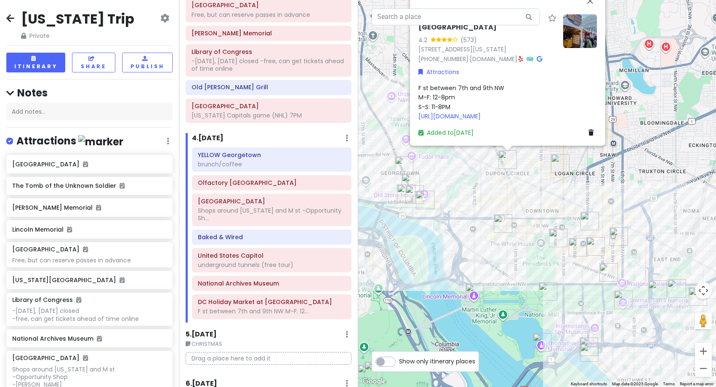
drag, startPoint x: 635, startPoint y: 299, endPoint x: 580, endPoint y: 222, distance: 93.6
click at [581, 223] on img "Tatte Bakery & Cafe | City Center" at bounding box center [590, 221] width 19 height 19
click at [592, 184] on div "To navigate, press the arrow keys. DC Holiday Market at [GEOGRAPHIC_DATA] 4.2 (…" at bounding box center [537, 193] width 358 height 387
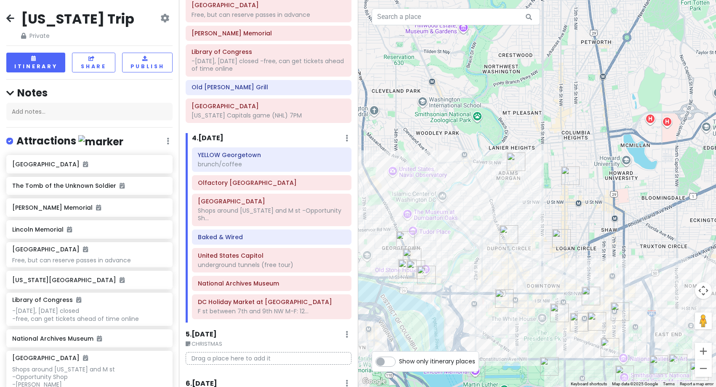
drag, startPoint x: 530, startPoint y: 118, endPoint x: 532, endPoint y: 197, distance: 78.3
click at [532, 197] on div at bounding box center [537, 193] width 358 height 387
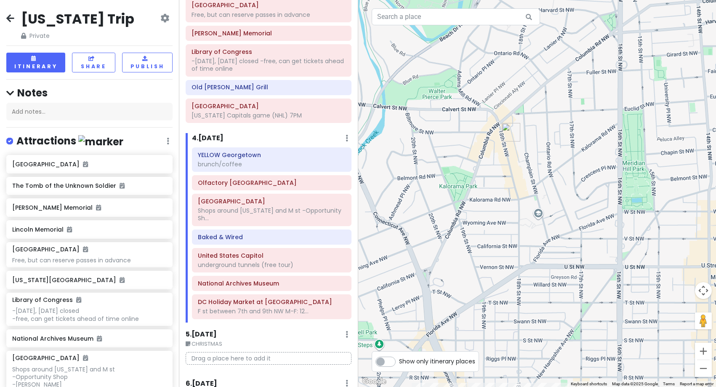
click at [511, 136] on img "Tryst" at bounding box center [511, 132] width 19 height 19
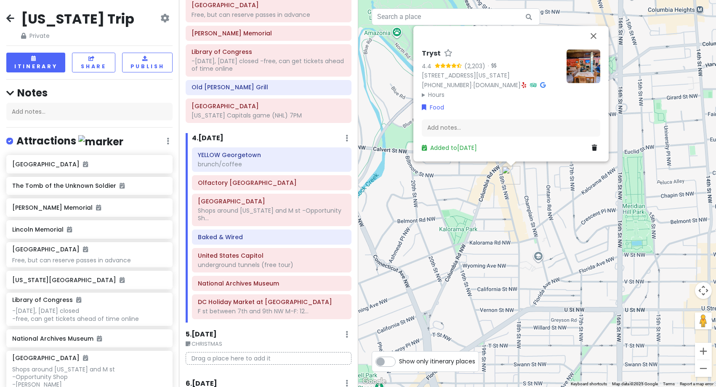
click at [539, 213] on div "Tryst 4.4 (2,203) · [STREET_ADDRESS][US_STATE] [PHONE_NUMBER] · [DOMAIN_NAME] ·…" at bounding box center [537, 193] width 358 height 387
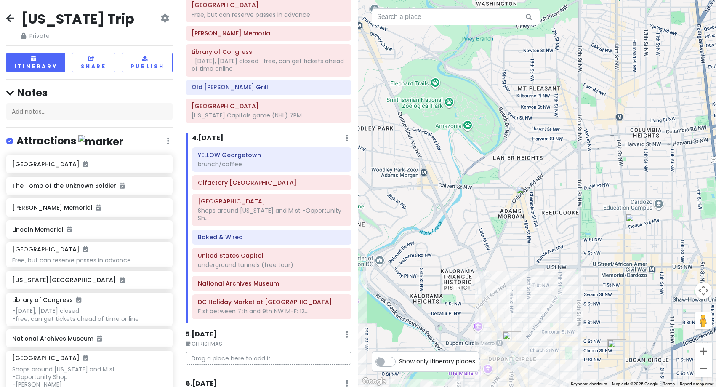
click at [635, 221] on img "Maydan" at bounding box center [635, 222] width 19 height 19
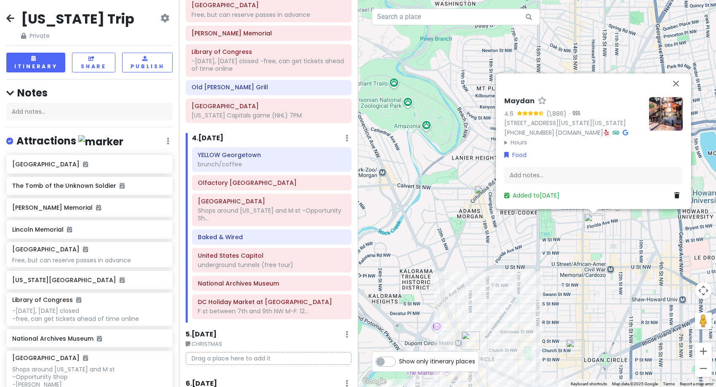
click at [578, 295] on div "Maydan 4.6 (1,886) · [STREET_ADDRESS][US_STATE][US_STATE] [PHONE_NUMBER] · [DOM…" at bounding box center [537, 193] width 358 height 387
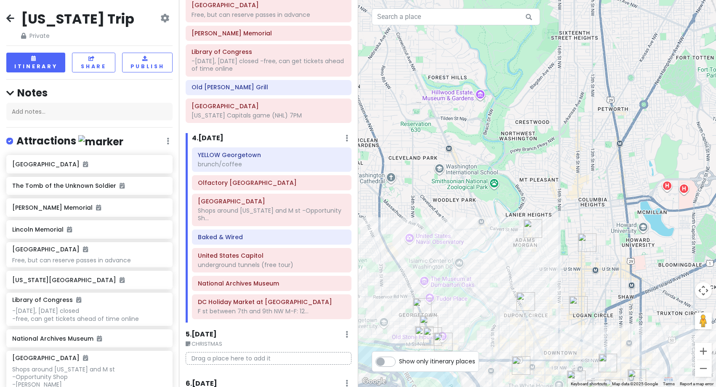
drag, startPoint x: 580, startPoint y: 309, endPoint x: 579, endPoint y: 208, distance: 101.1
click at [579, 296] on img "Logan Tavern" at bounding box center [578, 305] width 19 height 19
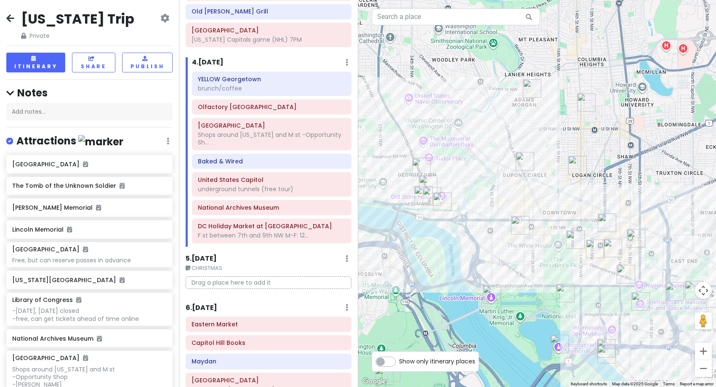
scroll to position [379, 0]
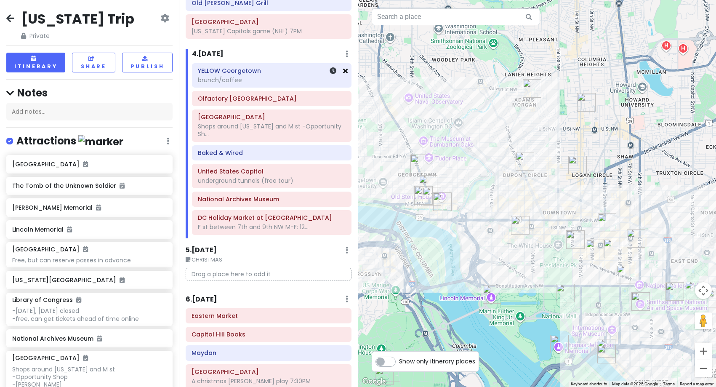
click at [343, 69] on icon at bounding box center [345, 70] width 5 height 7
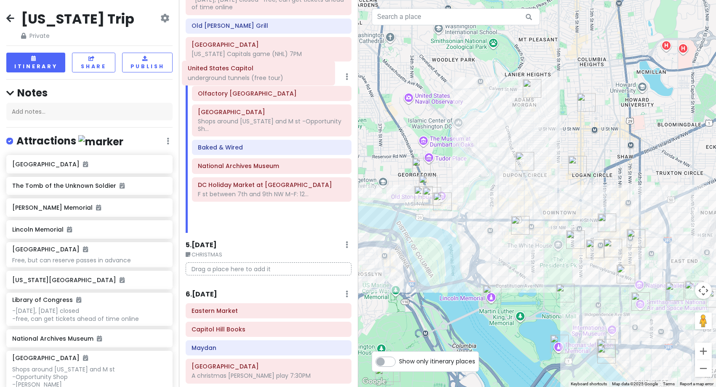
scroll to position [347, 0]
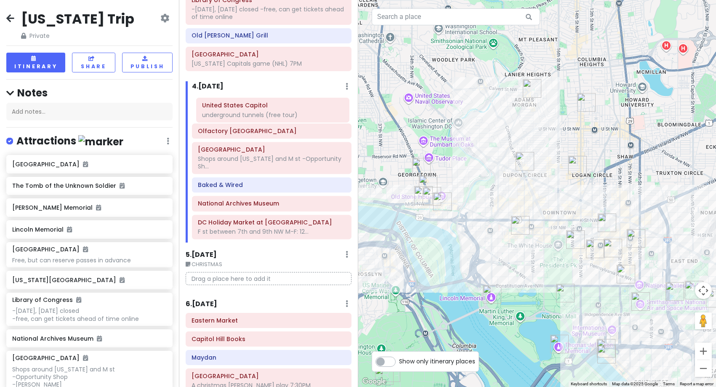
drag, startPoint x: 261, startPoint y: 154, endPoint x: 265, endPoint y: 116, distance: 38.5
click at [265, 116] on div "Olfactory [GEOGRAPHIC_DATA] [GEOGRAPHIC_DATA] Shops around [US_STATE] and M st …" at bounding box center [272, 169] width 172 height 147
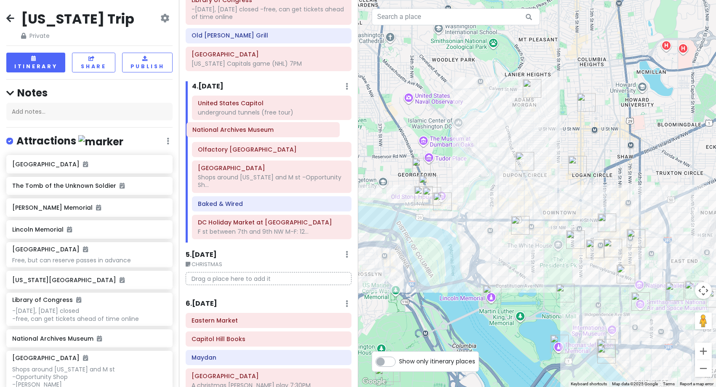
drag, startPoint x: 252, startPoint y: 208, endPoint x: 246, endPoint y: 134, distance: 74.3
click at [246, 134] on div "United States Capitol underground tunnels (free tour) Olfactory [GEOGRAPHIC_DAT…" at bounding box center [272, 169] width 172 height 147
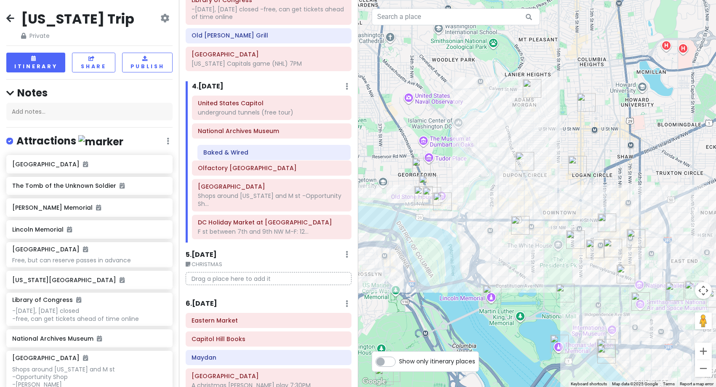
drag, startPoint x: 254, startPoint y: 209, endPoint x: 259, endPoint y: 157, distance: 51.7
click at [259, 157] on div "United States Capitol underground tunnels (free tour) [GEOGRAPHIC_DATA] [GEOGRA…" at bounding box center [272, 169] width 172 height 147
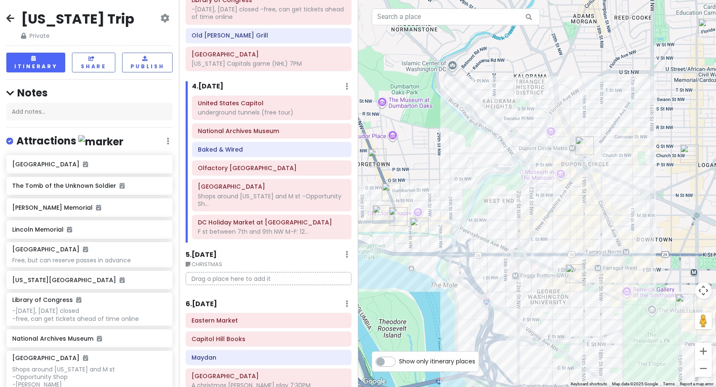
drag, startPoint x: 608, startPoint y: 180, endPoint x: 582, endPoint y: 215, distance: 42.8
click at [582, 215] on div at bounding box center [537, 193] width 358 height 387
click at [389, 195] on img "Martin's Tavern" at bounding box center [391, 192] width 19 height 19
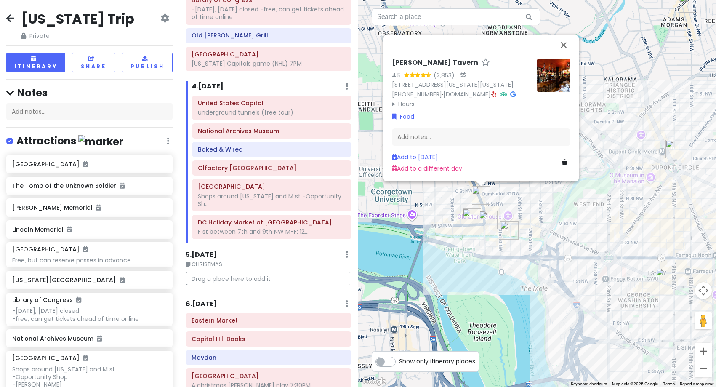
click at [558, 71] on img at bounding box center [554, 76] width 34 height 34
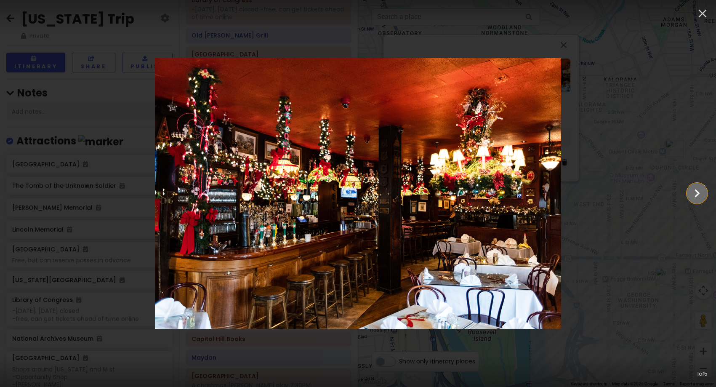
click at [699, 192] on icon "Show slide 2 of 5" at bounding box center [697, 193] width 16 height 20
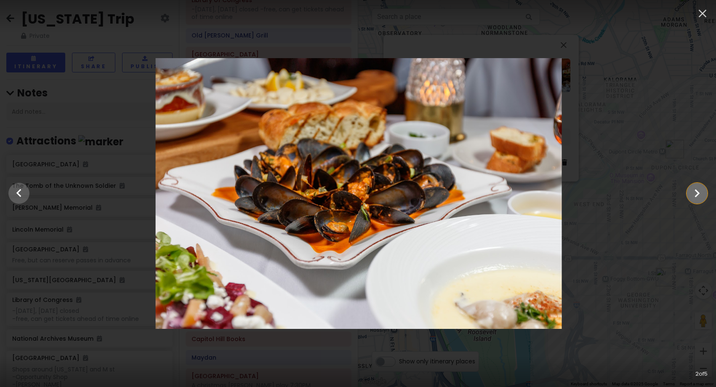
click at [699, 192] on icon "Show slide 3 of 5" at bounding box center [697, 193] width 16 height 20
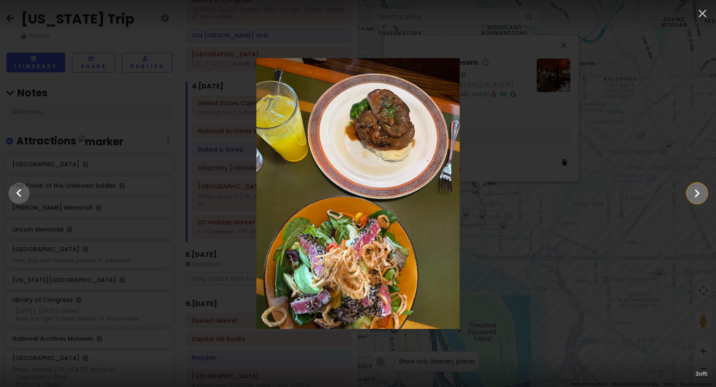
click at [699, 192] on icon "Show slide 4 of 5" at bounding box center [697, 193] width 16 height 20
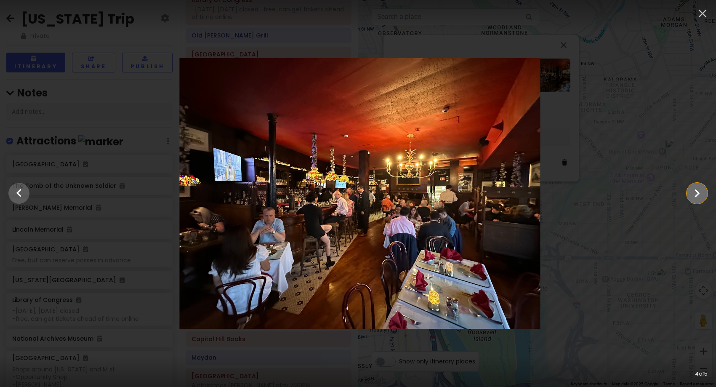
click at [699, 192] on icon "Show slide 5 of 5" at bounding box center [697, 193] width 16 height 20
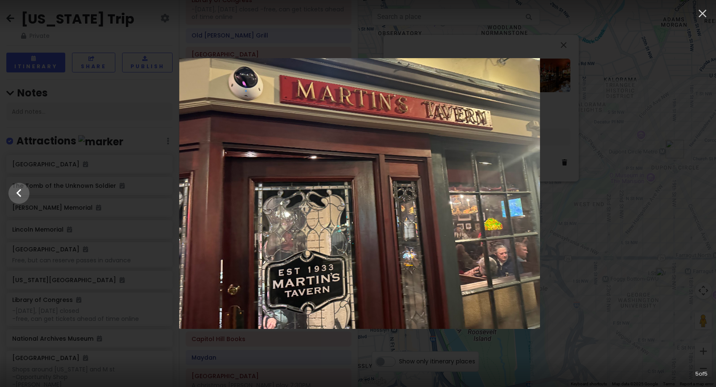
click at [699, 192] on div at bounding box center [360, 193] width 716 height 271
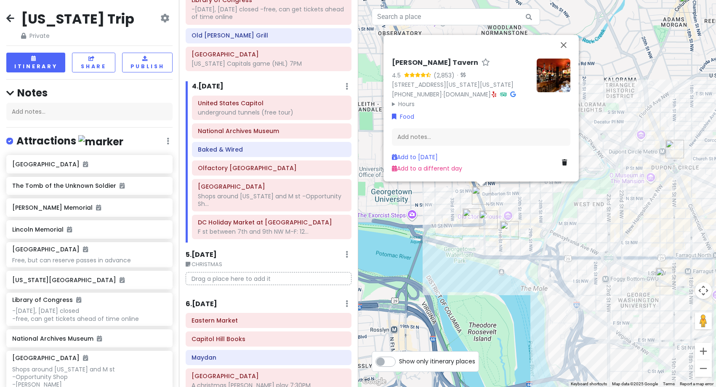
click at [549, 74] on img at bounding box center [554, 76] width 34 height 34
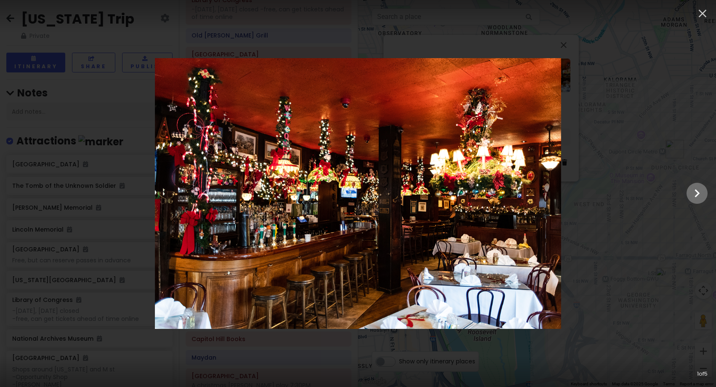
click at [687, 196] on main at bounding box center [358, 193] width 716 height 271
drag, startPoint x: 687, startPoint y: 196, endPoint x: 692, endPoint y: 196, distance: 5.1
click at [692, 196] on icon "Show slide 2 of 5" at bounding box center [697, 193] width 16 height 20
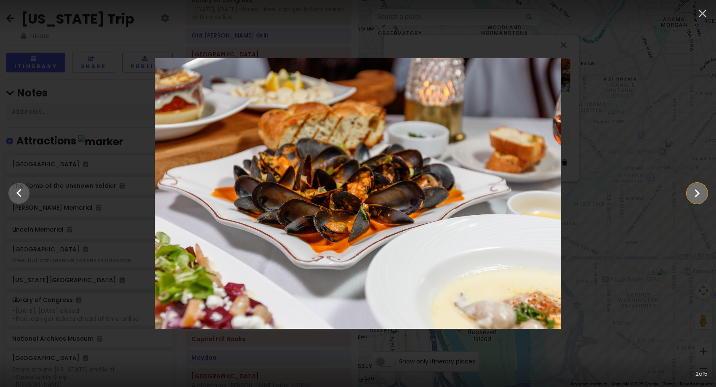
click at [692, 196] on icon "Show slide 3 of 5" at bounding box center [697, 193] width 16 height 20
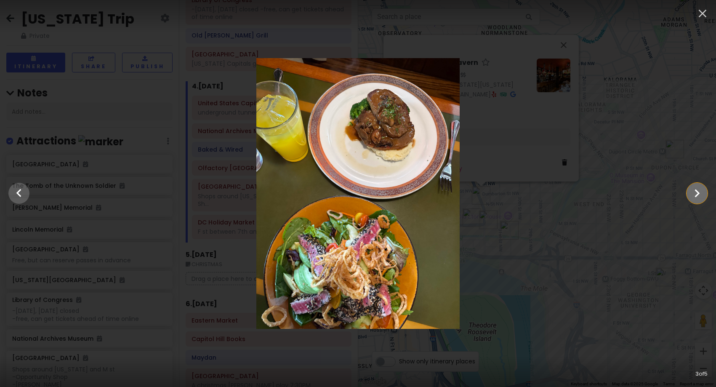
click at [691, 196] on icon "Show slide 4 of 5" at bounding box center [697, 193] width 16 height 20
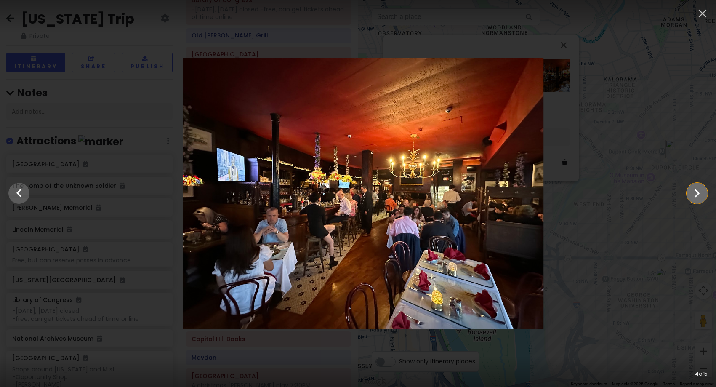
click at [690, 195] on icon "Show slide 5 of 5" at bounding box center [697, 193] width 16 height 20
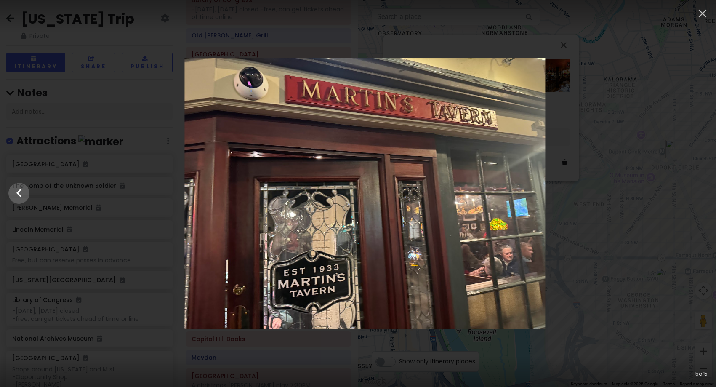
click at [690, 195] on div at bounding box center [365, 193] width 716 height 271
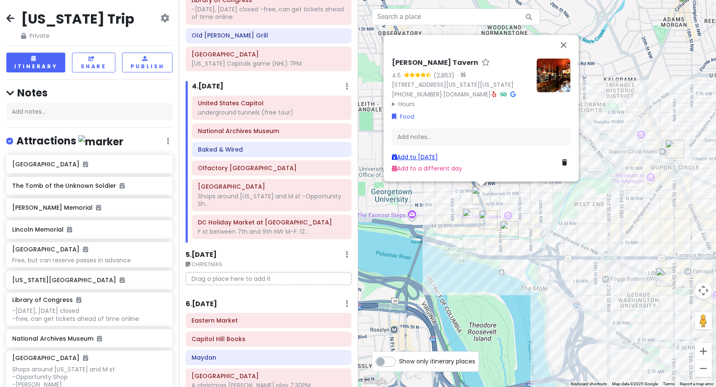
click at [409, 157] on link "Add to [DATE]" at bounding box center [415, 157] width 46 height 8
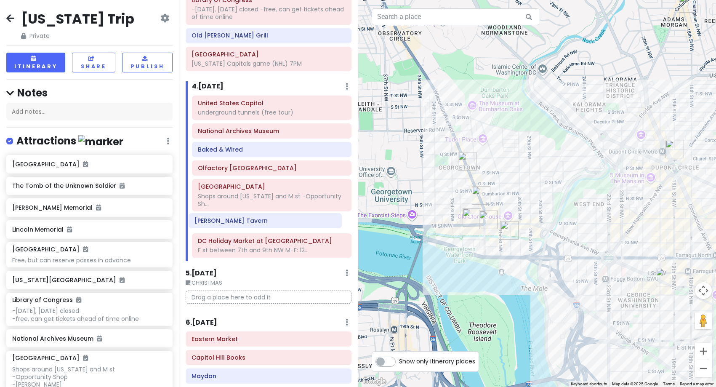
drag, startPoint x: 261, startPoint y: 252, endPoint x: 258, endPoint y: 219, distance: 33.0
click at [258, 219] on div "United States Capitol underground tunnels (free tour) National Archives Museum …" at bounding box center [272, 179] width 172 height 166
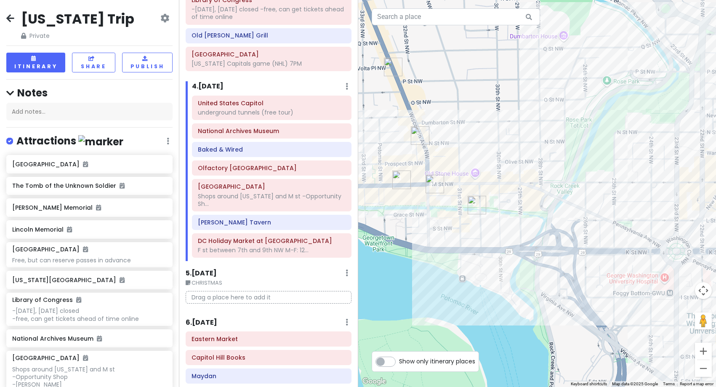
drag, startPoint x: 547, startPoint y: 205, endPoint x: 503, endPoint y: 176, distance: 53.3
click at [503, 176] on div at bounding box center [537, 193] width 358 height 387
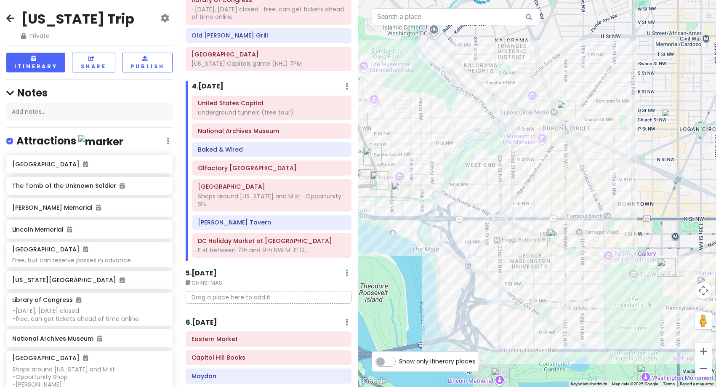
drag, startPoint x: 614, startPoint y: 185, endPoint x: 482, endPoint y: 186, distance: 132.2
click at [482, 186] on div at bounding box center [537, 193] width 358 height 387
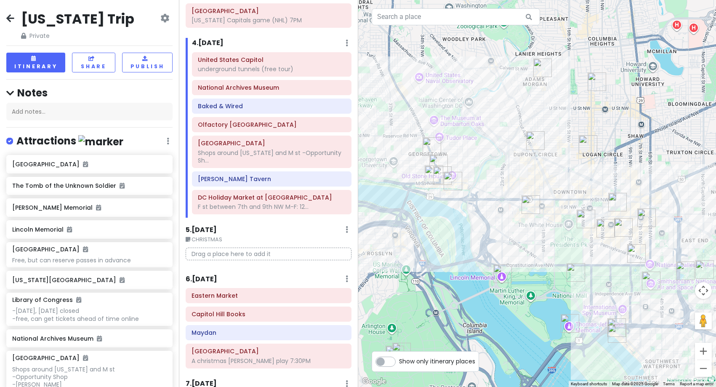
scroll to position [450, 0]
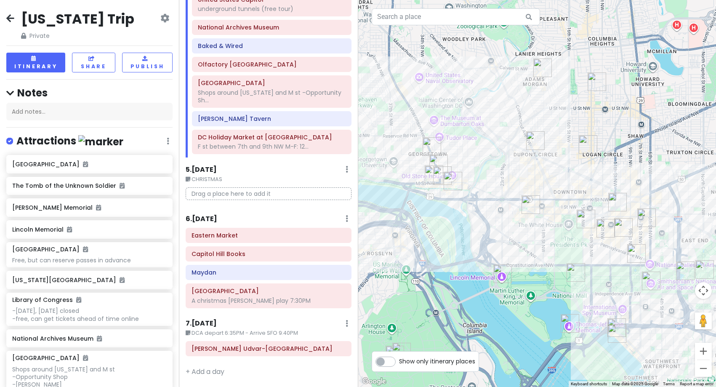
click at [202, 221] on h6 "6 . [DATE]" at bounding box center [202, 219] width 32 height 9
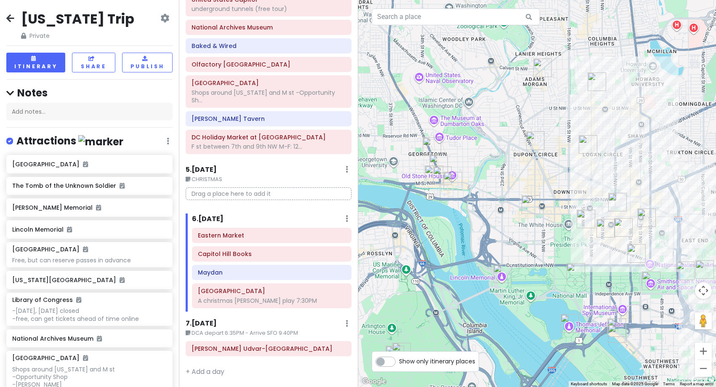
drag, startPoint x: 515, startPoint y: 279, endPoint x: 417, endPoint y: 219, distance: 114.8
click at [431, 226] on div at bounding box center [537, 193] width 358 height 387
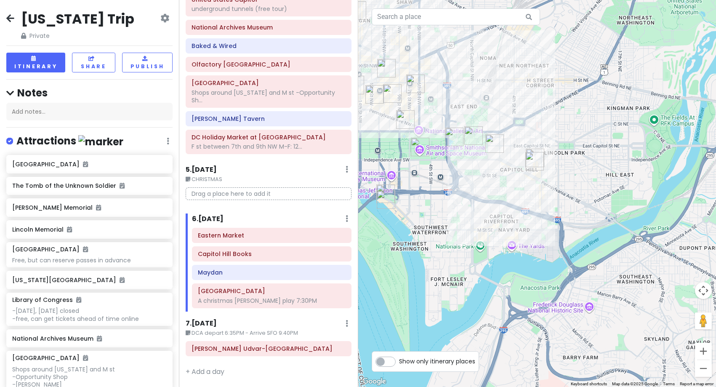
drag, startPoint x: 434, startPoint y: 222, endPoint x: 499, endPoint y: 258, distance: 74.6
click at [498, 257] on div at bounding box center [537, 193] width 358 height 387
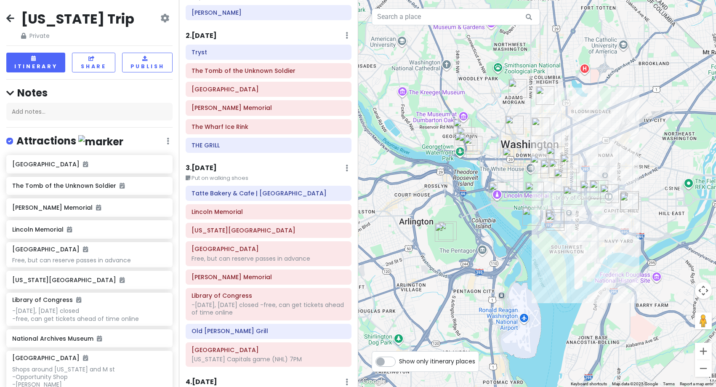
scroll to position [42, 0]
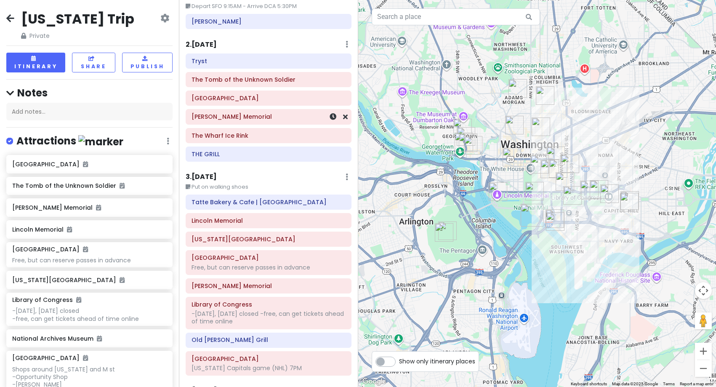
click at [245, 121] on div "[PERSON_NAME] Memorial" at bounding box center [269, 117] width 154 height 12
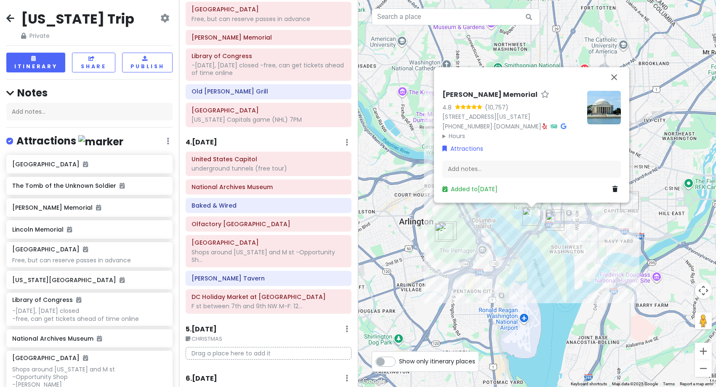
scroll to position [295, 0]
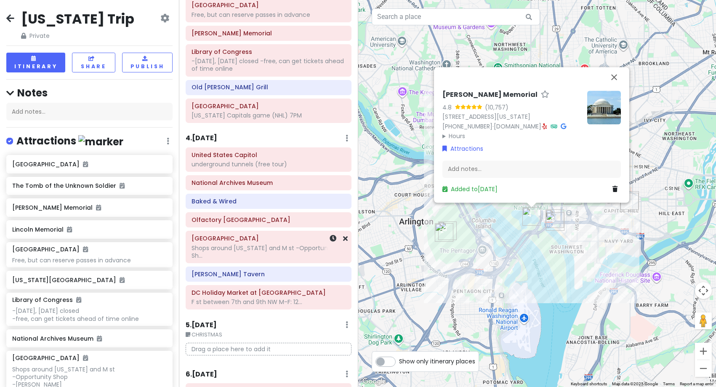
click at [224, 250] on div "Shops around [US_STATE] and M st -Opportunity Sh..." at bounding box center [269, 251] width 154 height 15
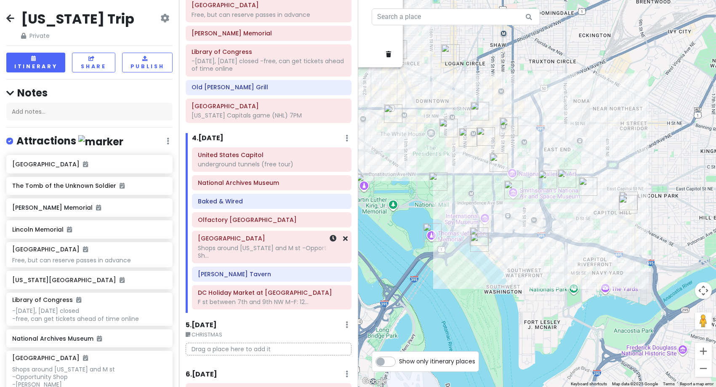
click at [230, 251] on div "Shops around [US_STATE] and M st -Opportunity Sh..." at bounding box center [272, 251] width 148 height 15
click at [564, 178] on img "United States Capitol" at bounding box center [567, 178] width 19 height 19
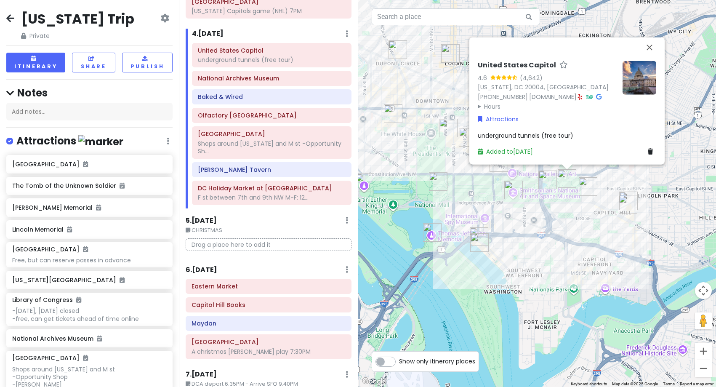
scroll to position [450, 0]
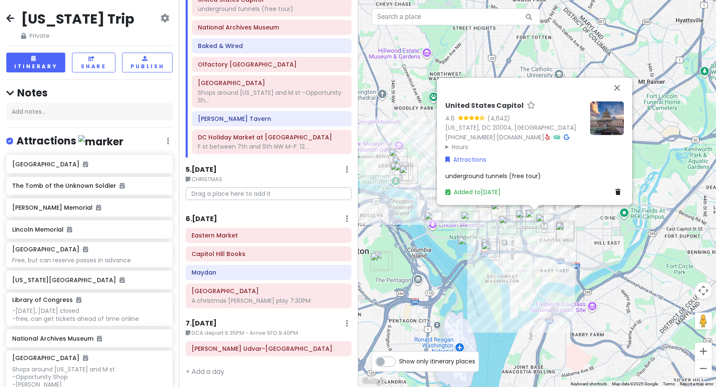
click at [432, 238] on div "United States Capitol 4.6 (4,642) [US_STATE], [GEOGRAPHIC_DATA] 20004, [GEOGRAP…" at bounding box center [537, 193] width 358 height 387
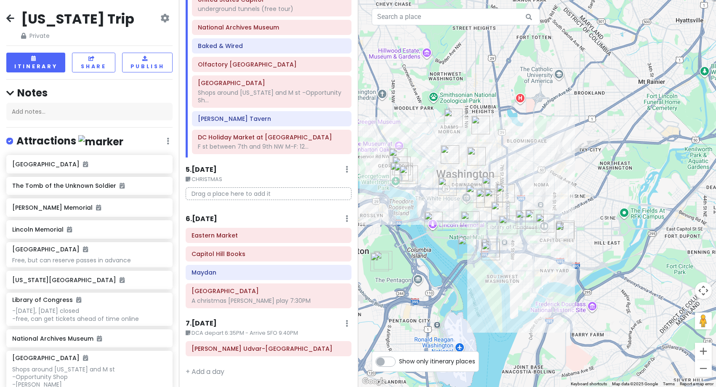
scroll to position [408, 0]
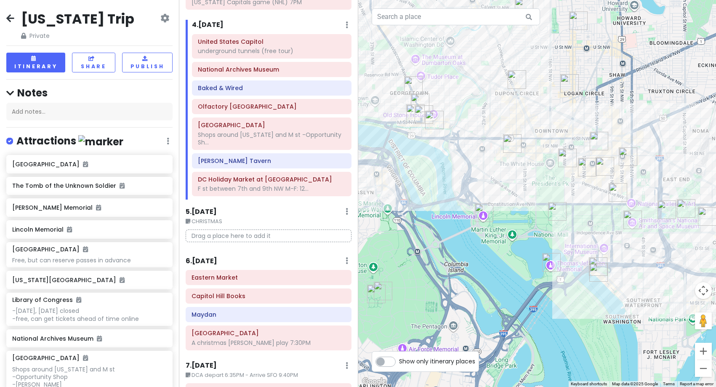
drag, startPoint x: 507, startPoint y: 236, endPoint x: 632, endPoint y: 234, distance: 125.5
click at [632, 234] on div at bounding box center [537, 193] width 358 height 387
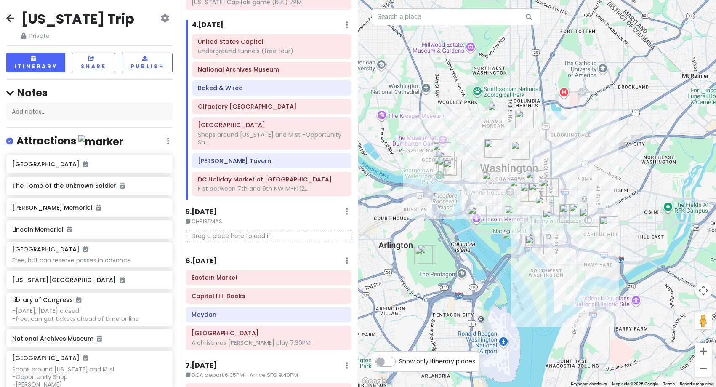
drag, startPoint x: 663, startPoint y: 259, endPoint x: 582, endPoint y: 266, distance: 81.2
click at [582, 266] on div at bounding box center [537, 193] width 358 height 387
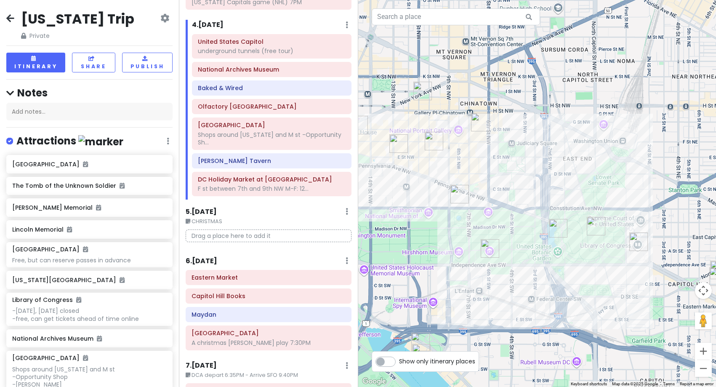
click at [639, 244] on img "Library of Congress" at bounding box center [639, 241] width 19 height 19
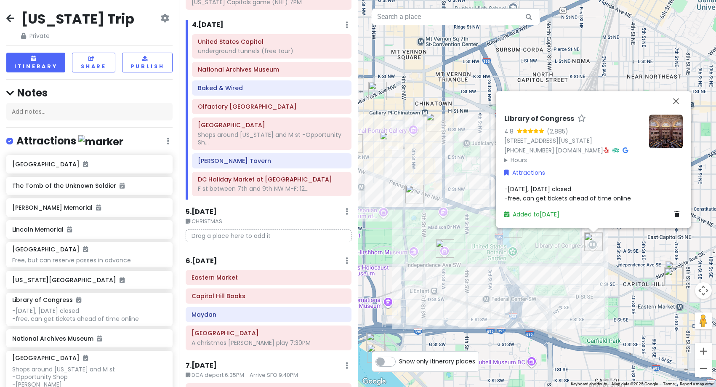
click at [580, 283] on div "Library of Congress 4.8 (2,885) [STREET_ADDRESS][US_STATE] [PHONE_NUMBER] · [DO…" at bounding box center [537, 193] width 358 height 387
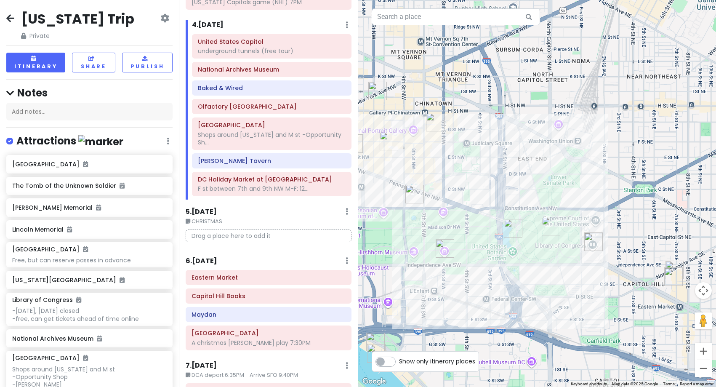
click at [214, 255] on div "Itinerary × 1 . [DATE] Edit Day Notes Delete Day Depart SFO 9:15AM - Arrive DCA…" at bounding box center [268, 193] width 179 height 387
click at [215, 260] on h6 "6 . [DATE]" at bounding box center [202, 261] width 32 height 9
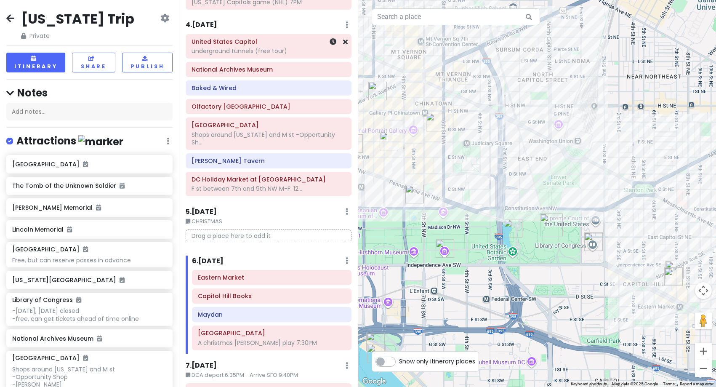
click at [228, 50] on div "underground tunnels (free tour)" at bounding box center [269, 51] width 154 height 8
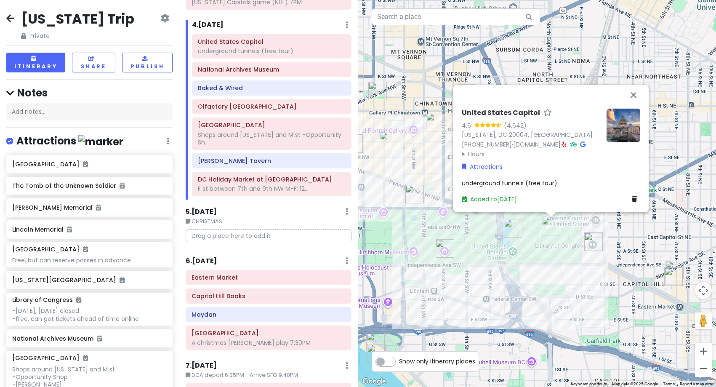
click at [593, 245] on img "Library of Congress" at bounding box center [593, 241] width 19 height 19
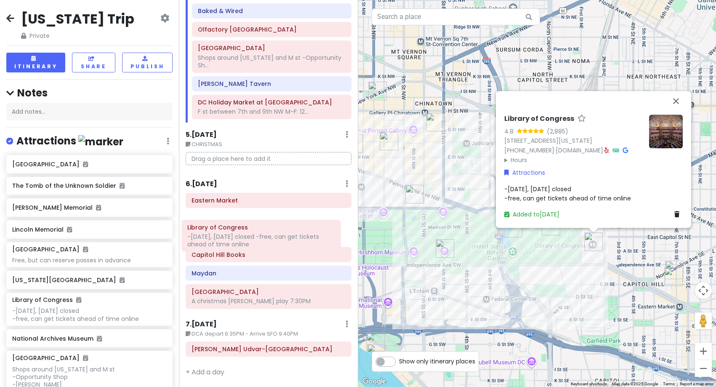
scroll to position [486, 0]
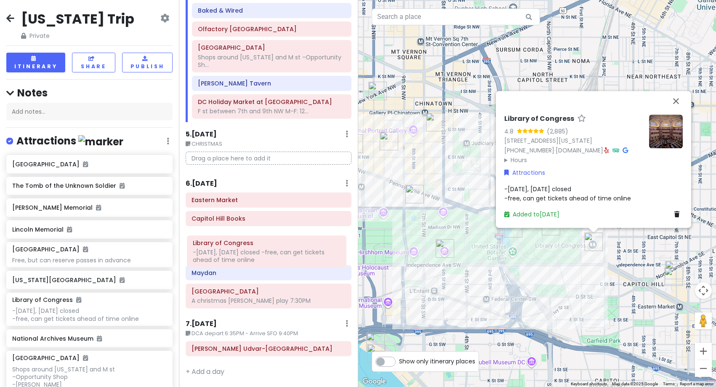
drag, startPoint x: 280, startPoint y: 83, endPoint x: 281, endPoint y: 261, distance: 178.1
click at [281, 261] on div "Itinerary × 1 . [DATE] Edit Day Notes Delete Day Depart SFO 9:15AM - Arrive DCA…" at bounding box center [268, 193] width 179 height 387
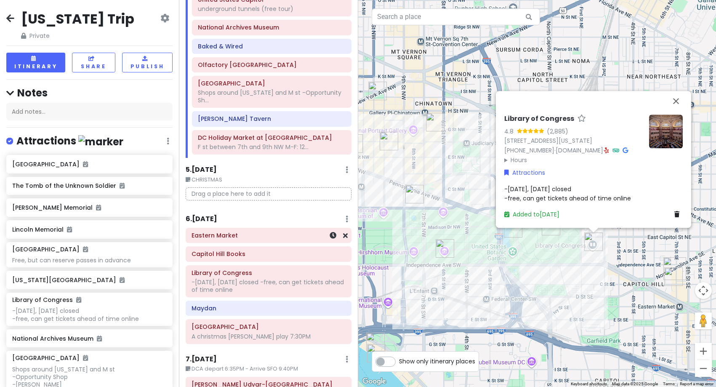
scroll to position [414, 0]
click at [204, 217] on h6 "6 . [DATE]" at bounding box center [202, 219] width 32 height 9
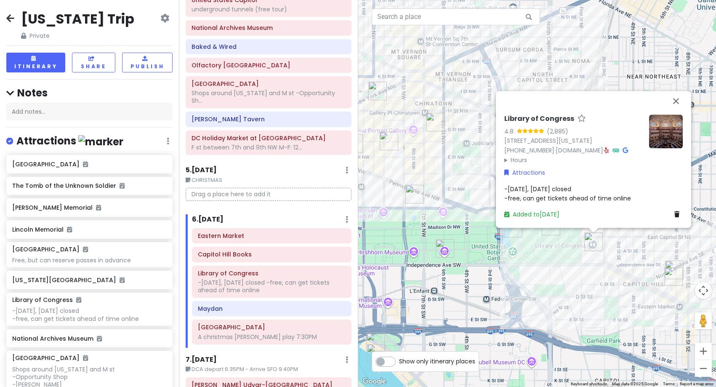
click at [556, 245] on div "Library of Congress 4.8 (2,885) [STREET_ADDRESS][US_STATE] [PHONE_NUMBER] · [DO…" at bounding box center [537, 193] width 358 height 387
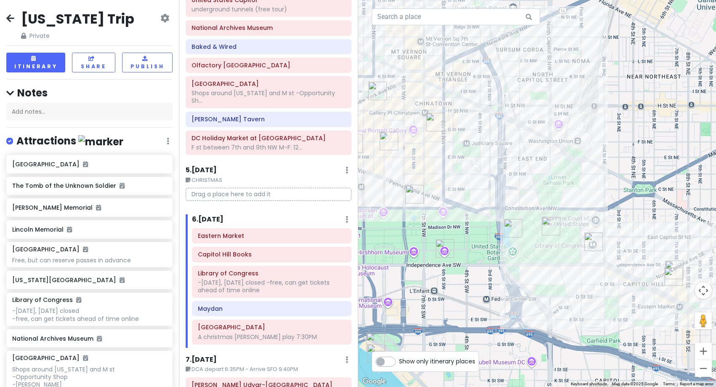
click at [547, 229] on img "United States Capitol" at bounding box center [551, 226] width 19 height 19
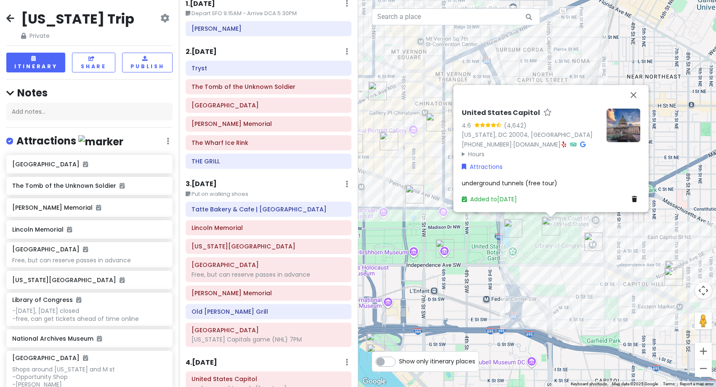
scroll to position [0, 0]
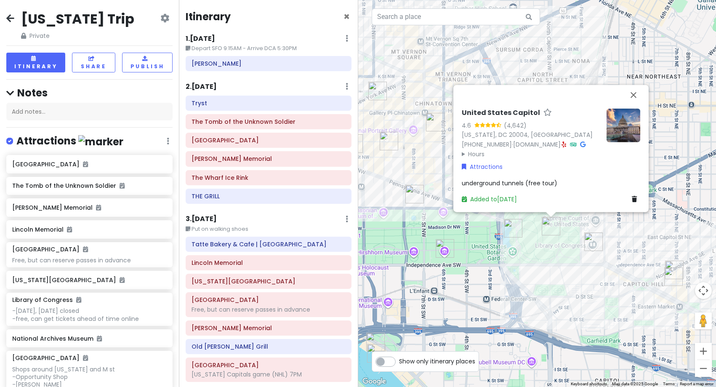
click at [209, 91] on h6 "2 . [DATE]" at bounding box center [201, 87] width 31 height 9
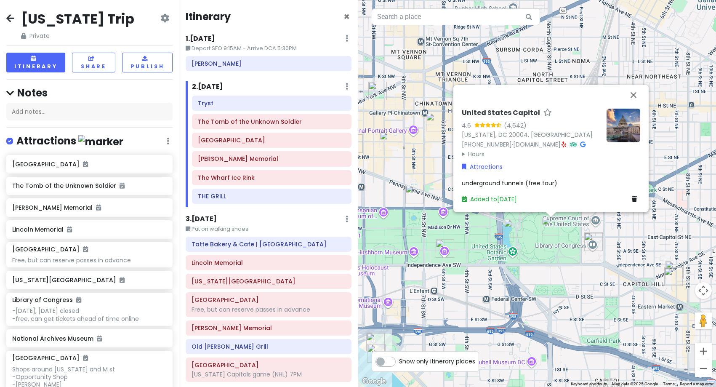
click at [489, 302] on div "United States Capitol 4.6 (4,642) [US_STATE], [GEOGRAPHIC_DATA] 20004, [GEOGRAP…" at bounding box center [537, 193] width 358 height 387
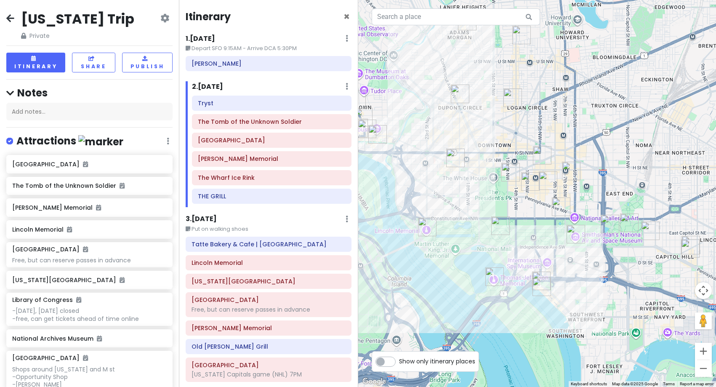
drag, startPoint x: 459, startPoint y: 296, endPoint x: 570, endPoint y: 264, distance: 115.9
click at [570, 264] on div at bounding box center [537, 193] width 358 height 387
click at [210, 218] on h6 "3 . [DATE]" at bounding box center [201, 219] width 31 height 9
